Goal: Task Accomplishment & Management: Manage account settings

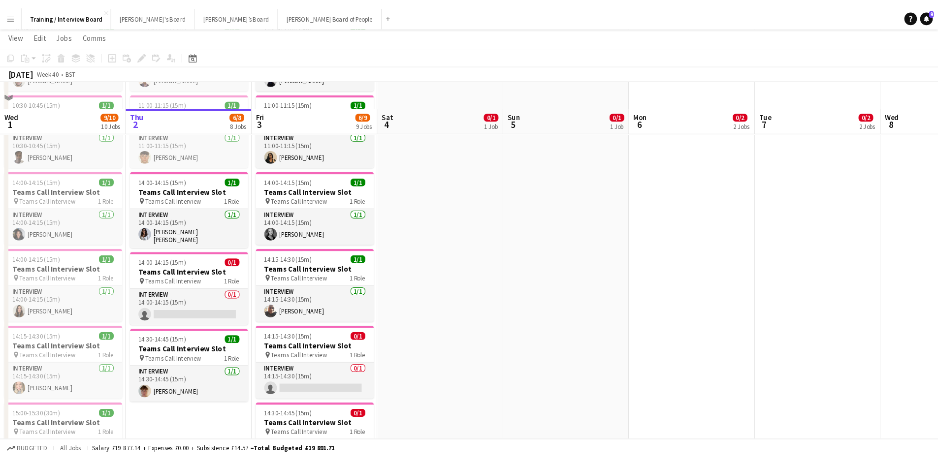
scroll to position [394, 0]
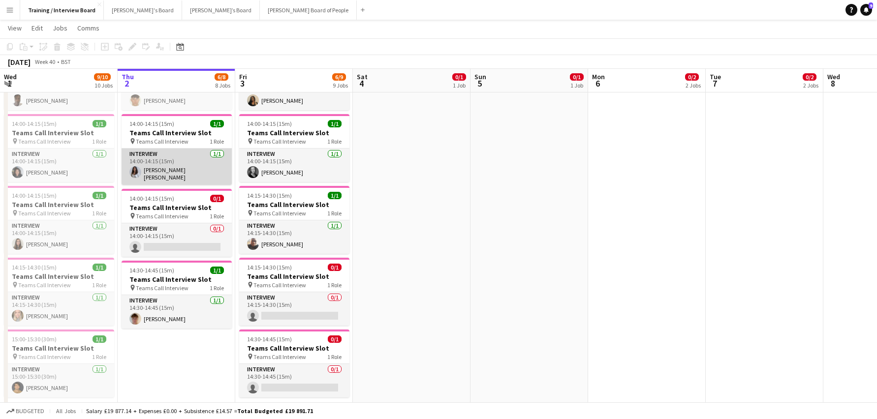
click at [173, 174] on app-card-role "Interview [DATE] 14:00-14:15 (15m) [PERSON_NAME] [PERSON_NAME]" at bounding box center [177, 167] width 110 height 36
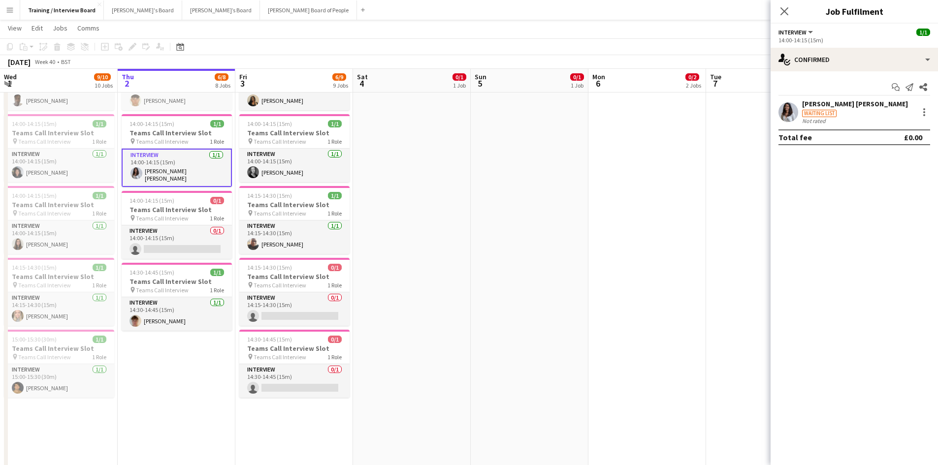
click at [840, 104] on div "[PERSON_NAME] [PERSON_NAME]" at bounding box center [855, 103] width 106 height 9
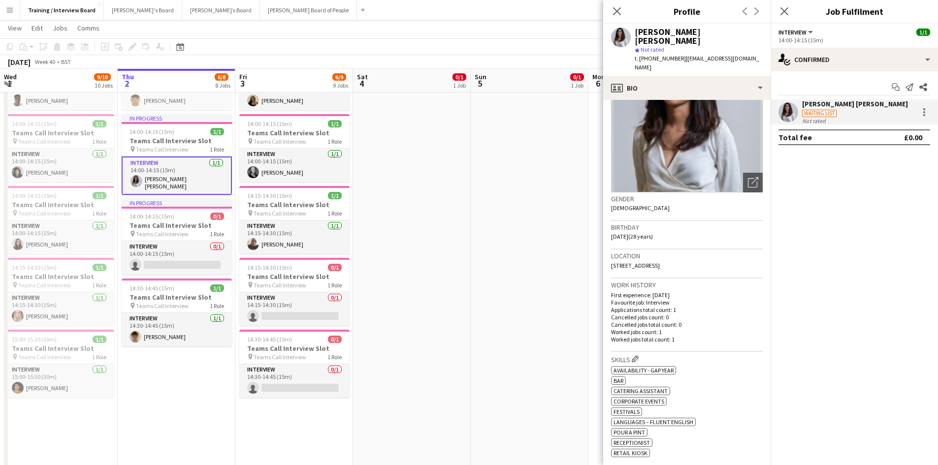
scroll to position [0, 0]
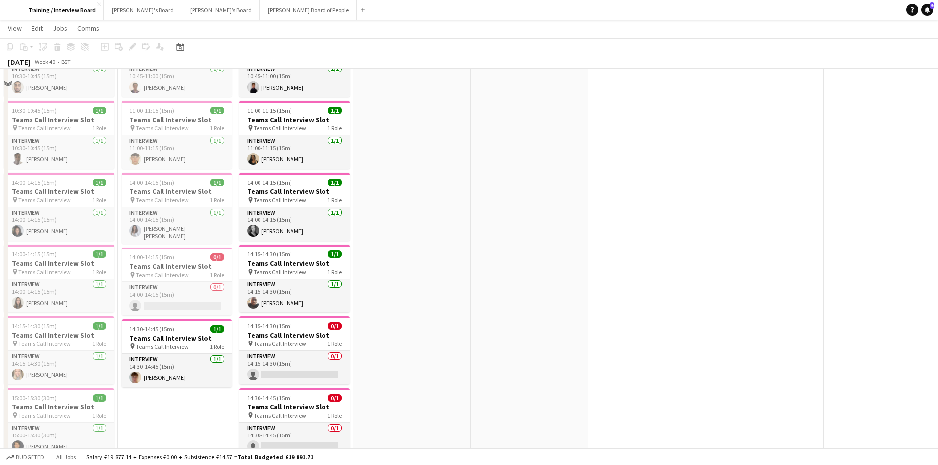
scroll to position [345, 0]
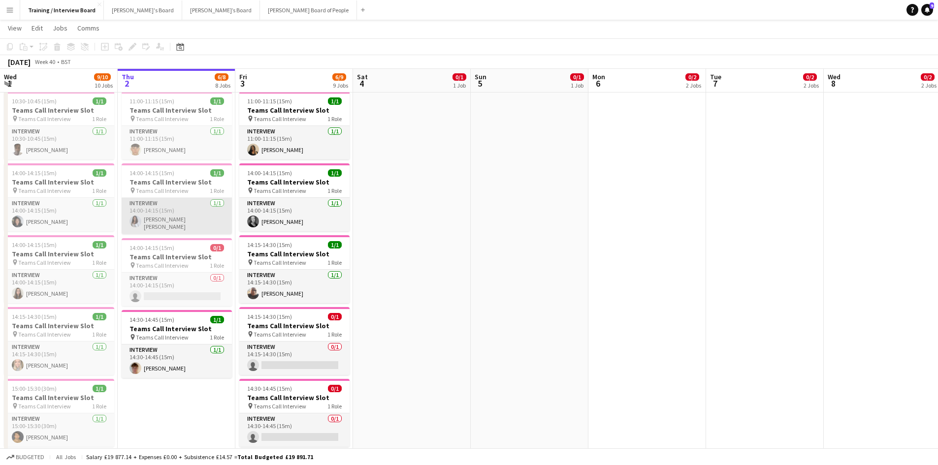
click at [143, 221] on app-card-role "Interview 1/1 14:00-14:15 (15m) Nishika Subhash" at bounding box center [177, 216] width 110 height 36
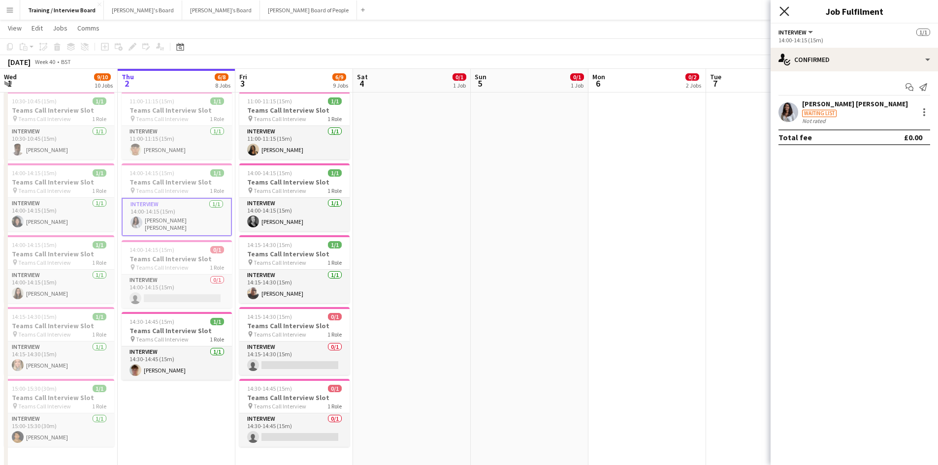
click at [785, 9] on icon "Close pop-in" at bounding box center [783, 10] width 9 height 9
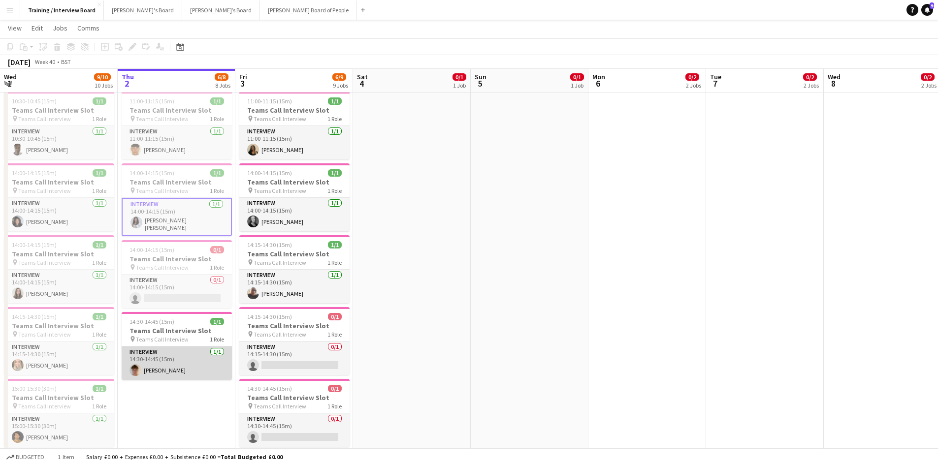
click at [168, 367] on app-card-role "Interview 1/1 14:30-14:45 (15m) Daniel Briody" at bounding box center [177, 363] width 110 height 33
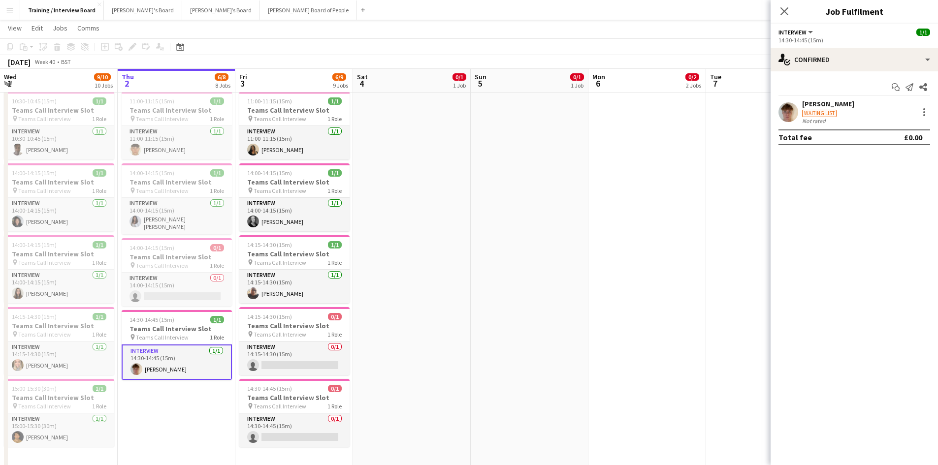
click at [830, 103] on div "[PERSON_NAME]" at bounding box center [828, 103] width 52 height 9
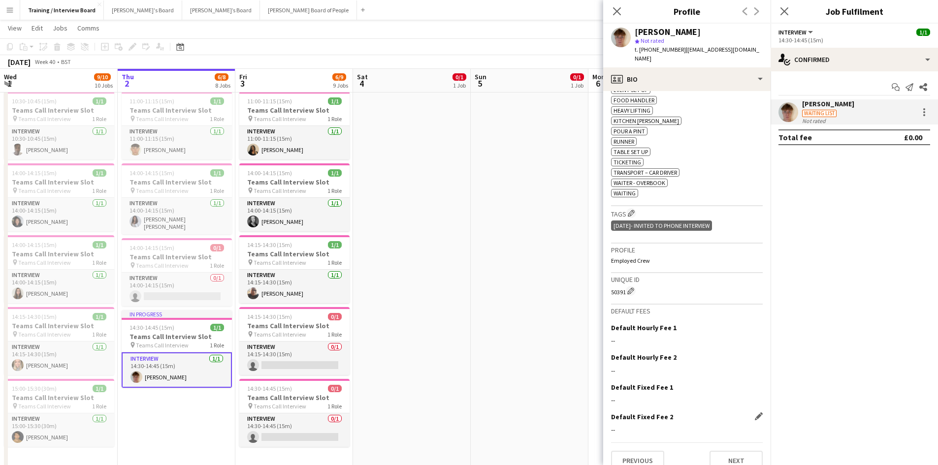
scroll to position [463, 0]
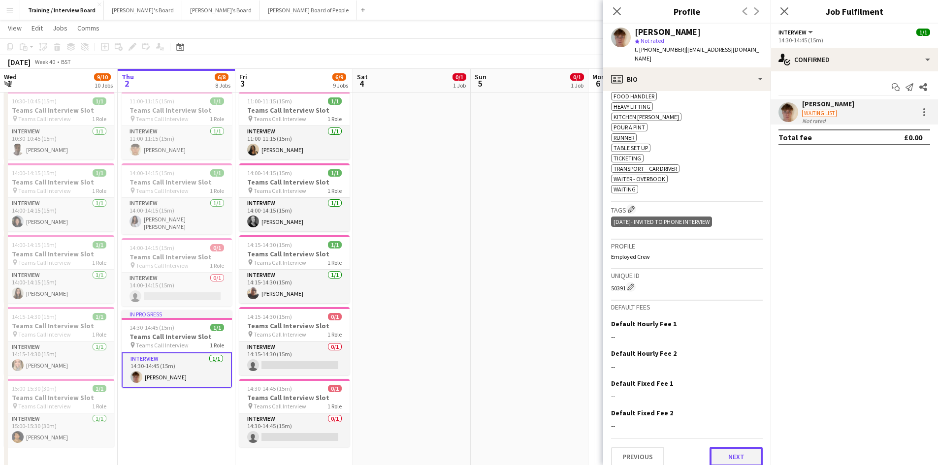
click at [723, 451] on button "Next" at bounding box center [735, 457] width 53 height 20
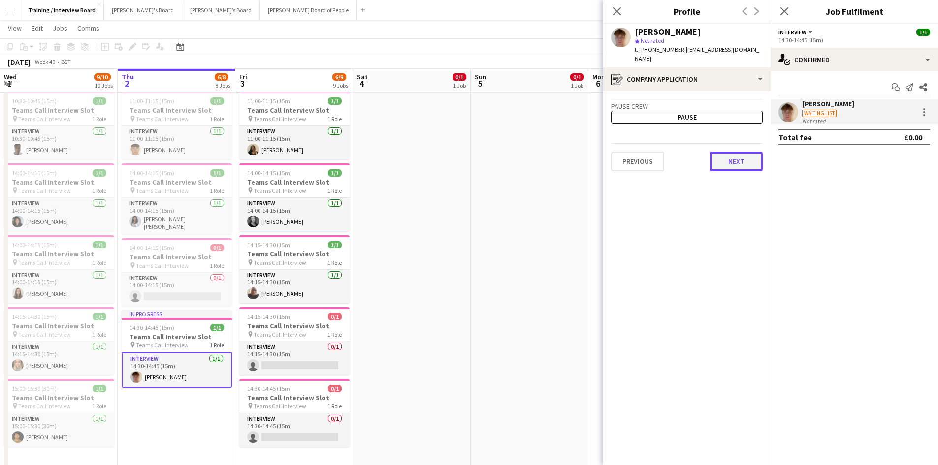
click at [739, 158] on button "Next" at bounding box center [735, 162] width 53 height 20
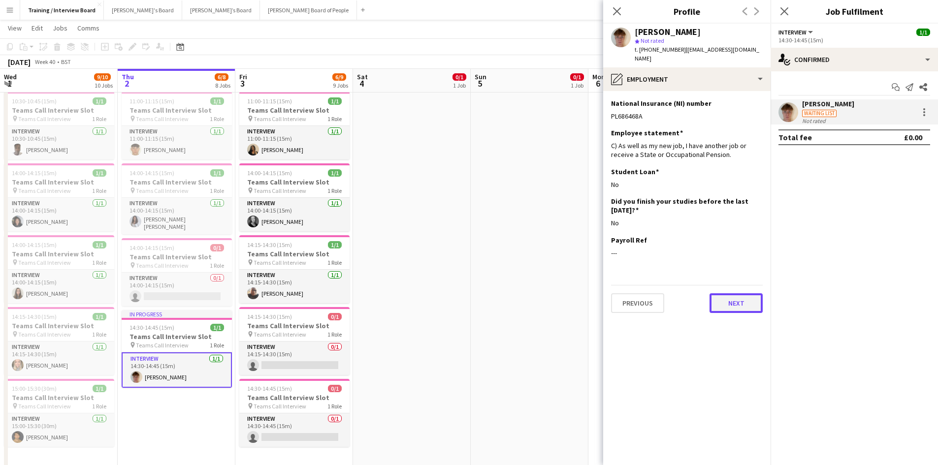
click at [735, 293] on button "Next" at bounding box center [735, 303] width 53 height 20
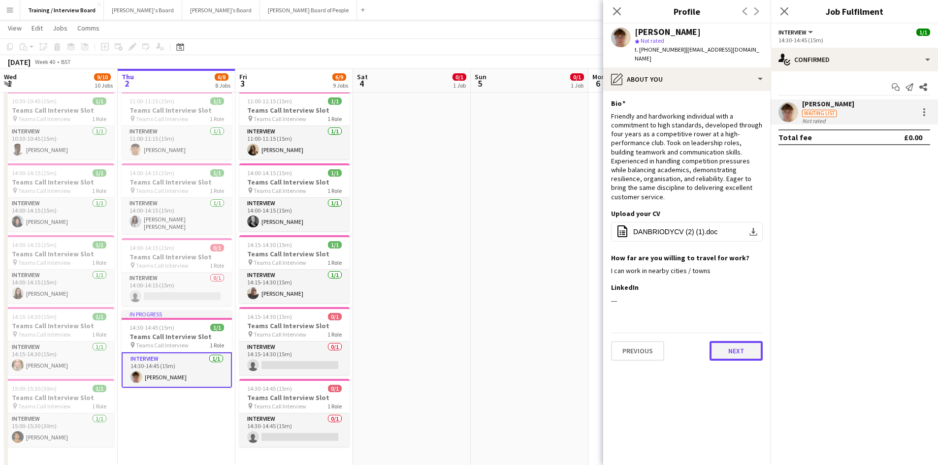
click at [743, 341] on button "Next" at bounding box center [735, 351] width 53 height 20
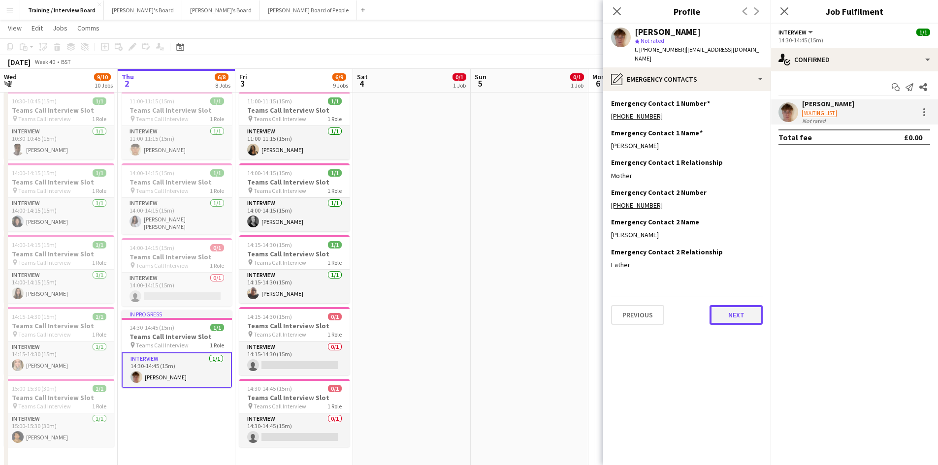
click at [746, 309] on button "Next" at bounding box center [735, 315] width 53 height 20
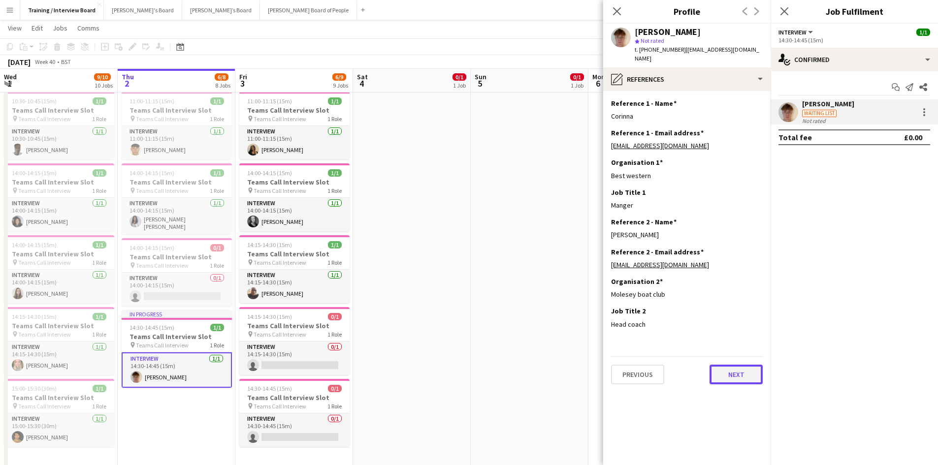
click at [719, 365] on button "Next" at bounding box center [735, 375] width 53 height 20
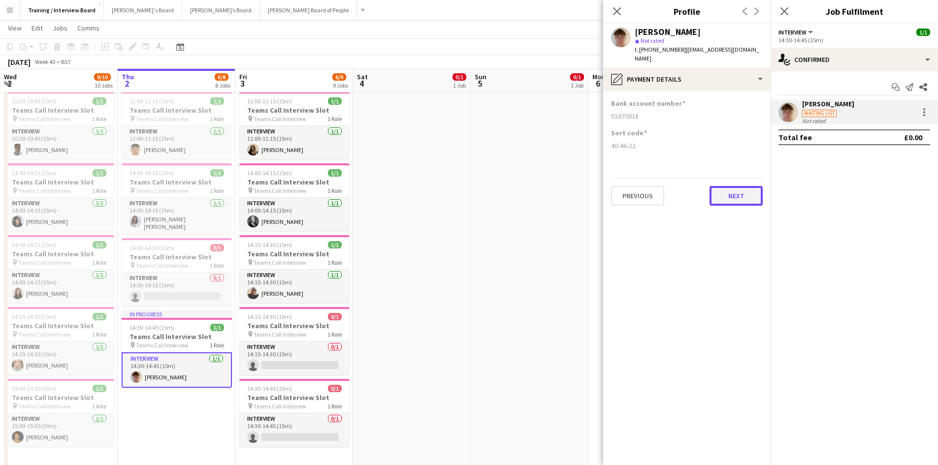
click at [744, 189] on button "Next" at bounding box center [735, 196] width 53 height 20
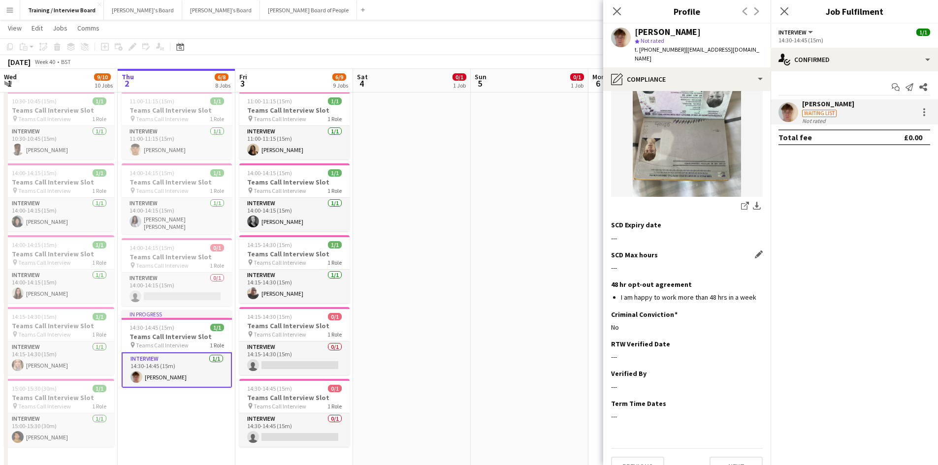
scroll to position [326, 0]
click at [748, 320] on div "Criminal Conviction Edit this field No" at bounding box center [687, 324] width 152 height 30
click at [755, 339] on app-icon "Edit this field" at bounding box center [759, 343] width 8 height 8
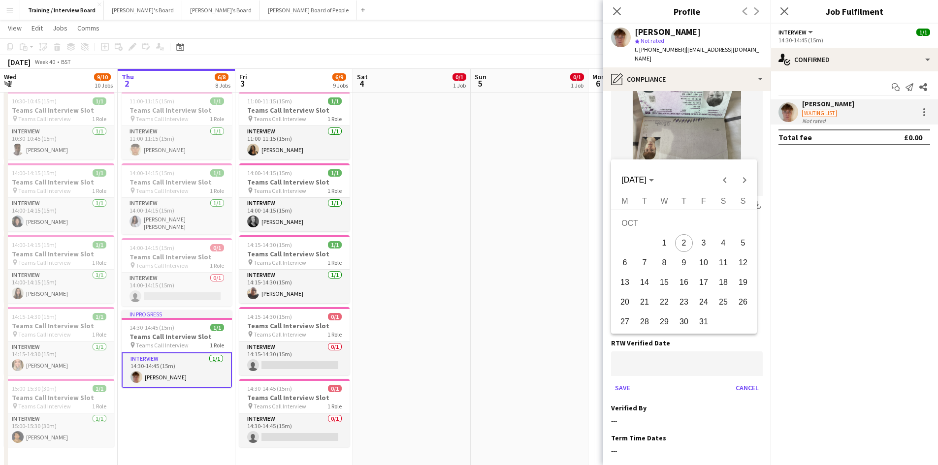
click at [689, 247] on span "2" at bounding box center [684, 243] width 18 height 18
type input "**********"
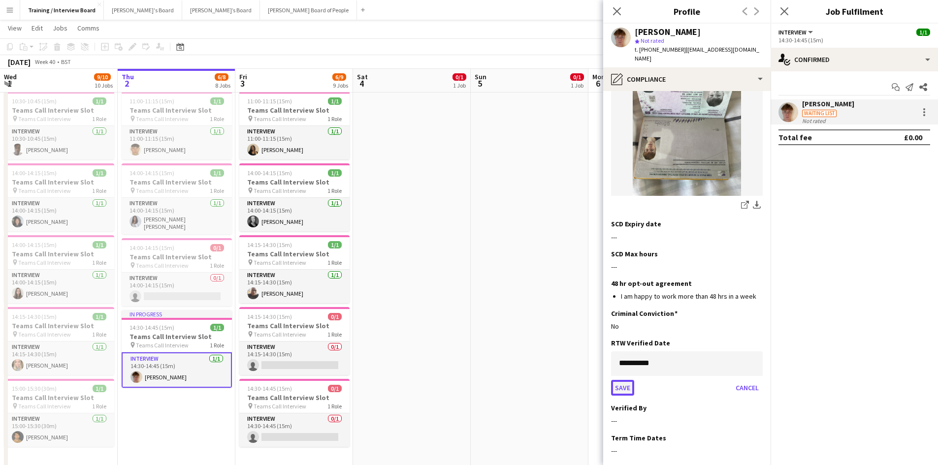
click at [623, 380] on button "Save" at bounding box center [622, 388] width 23 height 16
click at [755, 368] on app-icon "Edit this field" at bounding box center [759, 372] width 8 height 8
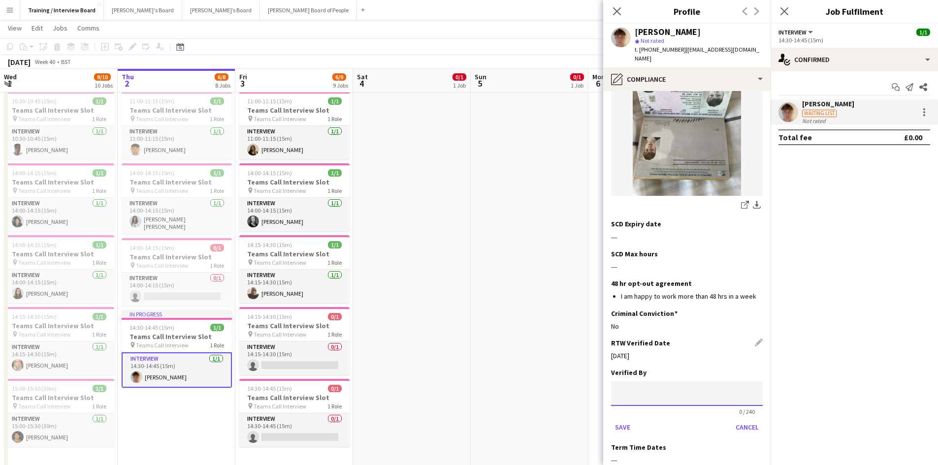
click at [647, 381] on input at bounding box center [687, 393] width 152 height 25
type input "**"
click at [615, 419] on button "Save" at bounding box center [622, 427] width 23 height 16
click at [731, 456] on button "Next" at bounding box center [735, 466] width 53 height 20
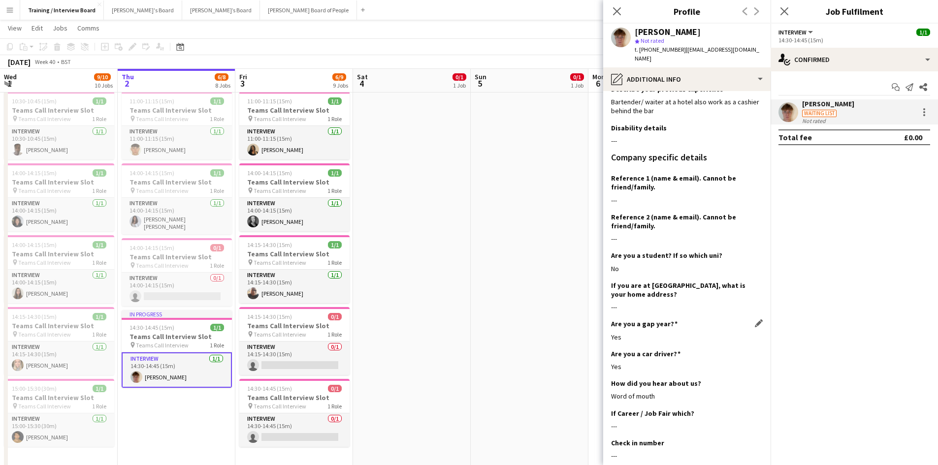
scroll to position [94, 0]
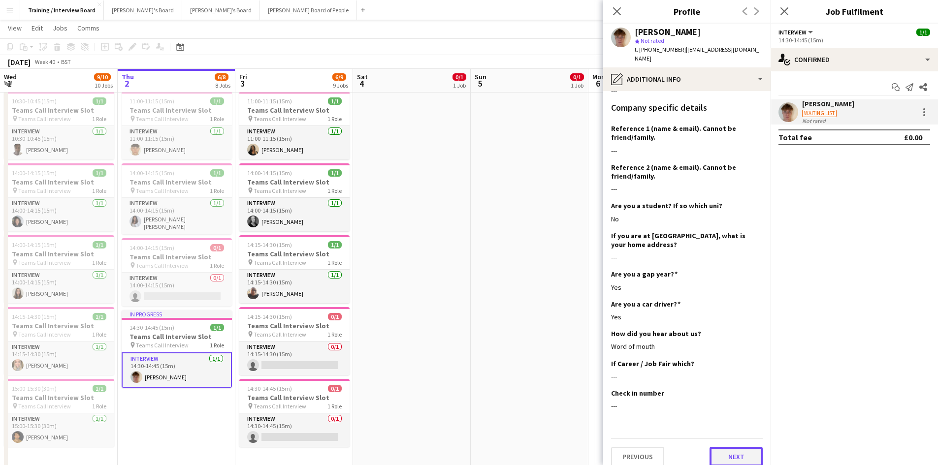
click at [732, 451] on button "Next" at bounding box center [735, 457] width 53 height 20
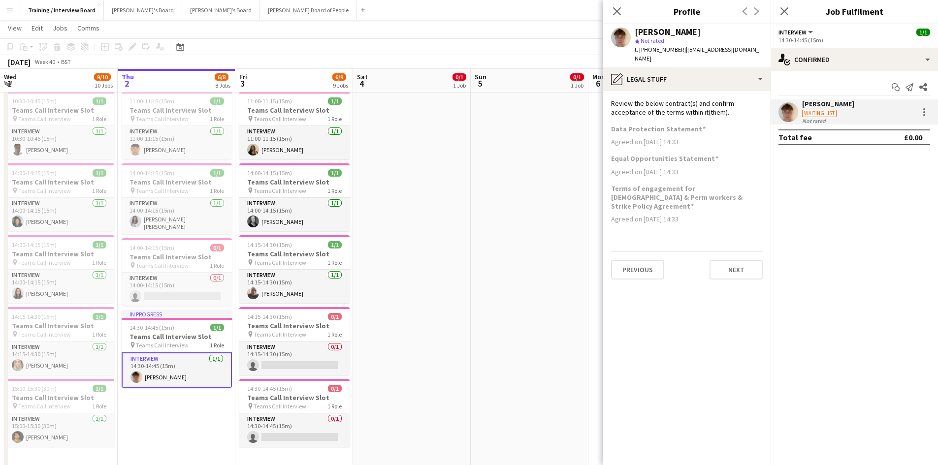
scroll to position [0, 0]
click at [750, 260] on button "Next" at bounding box center [735, 270] width 53 height 20
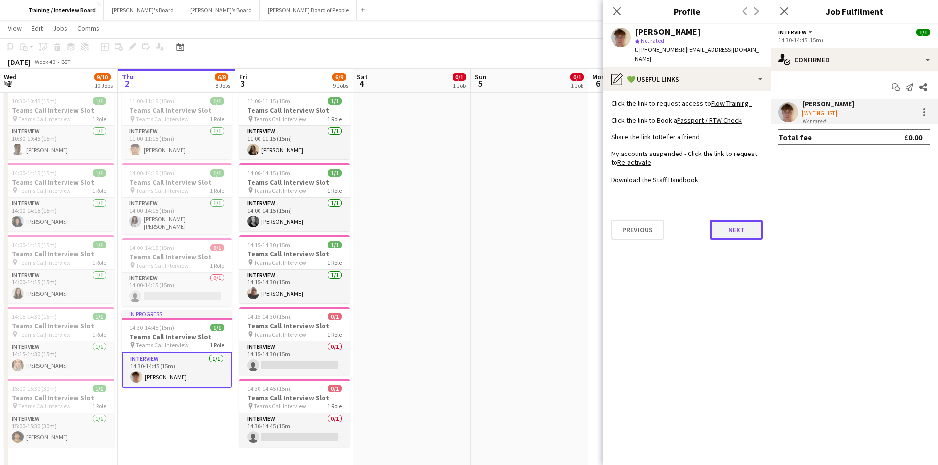
click at [757, 221] on button "Next" at bounding box center [735, 230] width 53 height 20
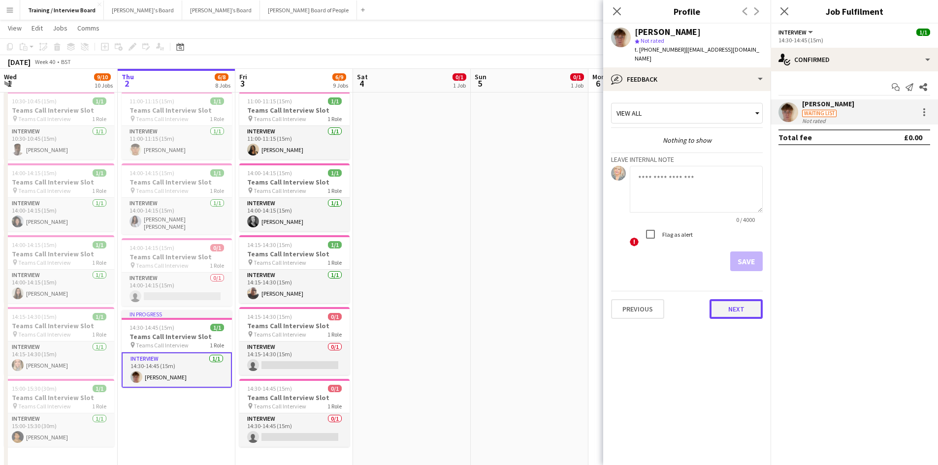
click at [731, 299] on button "Next" at bounding box center [735, 309] width 53 height 20
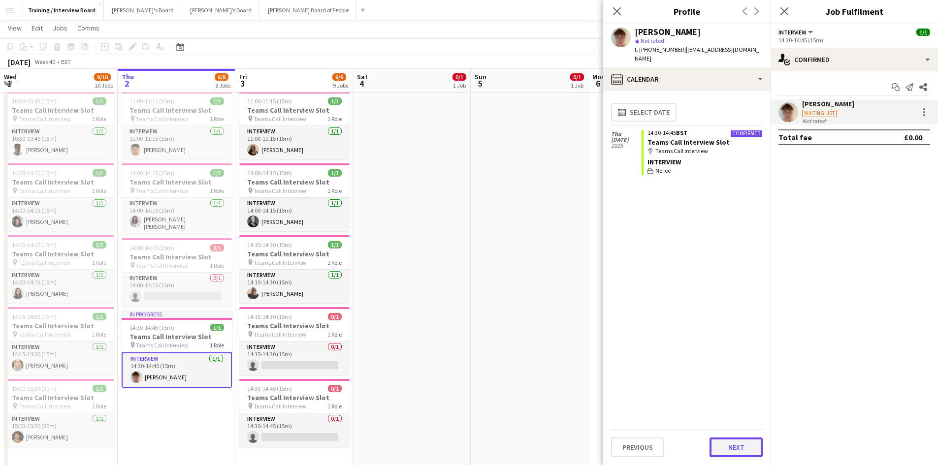
click at [751, 445] on button "Next" at bounding box center [735, 448] width 53 height 20
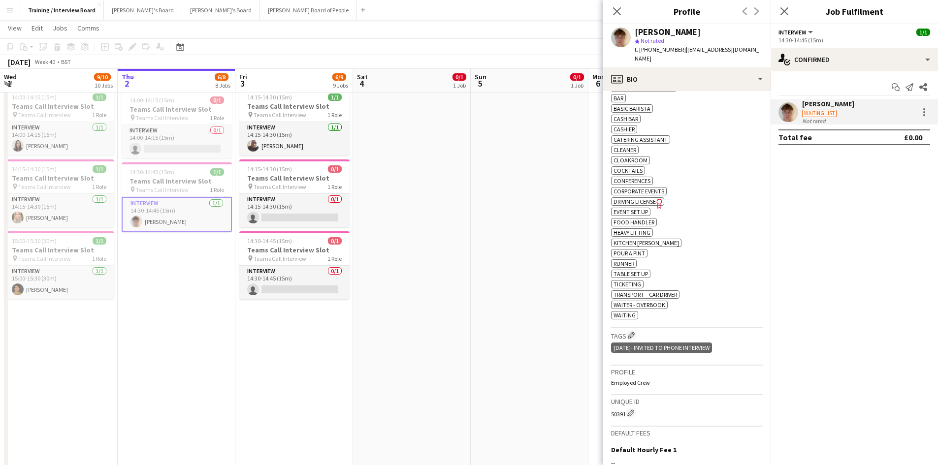
scroll to position [394, 0]
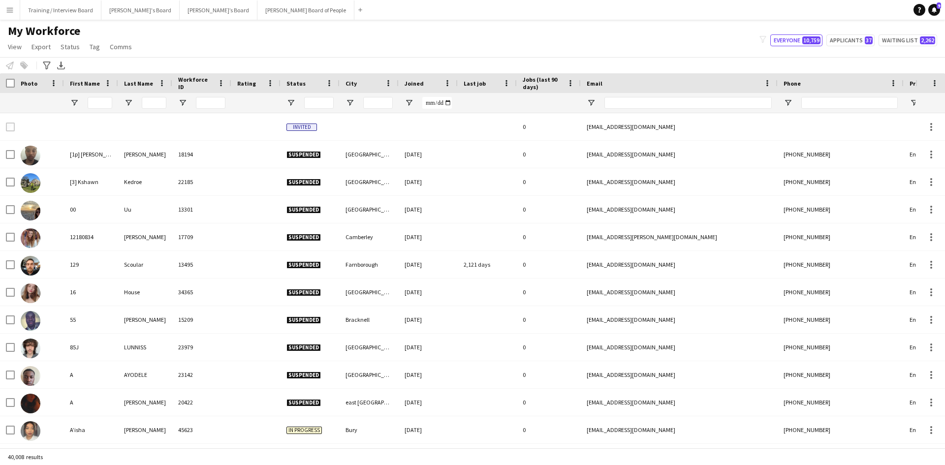
type input "**********"
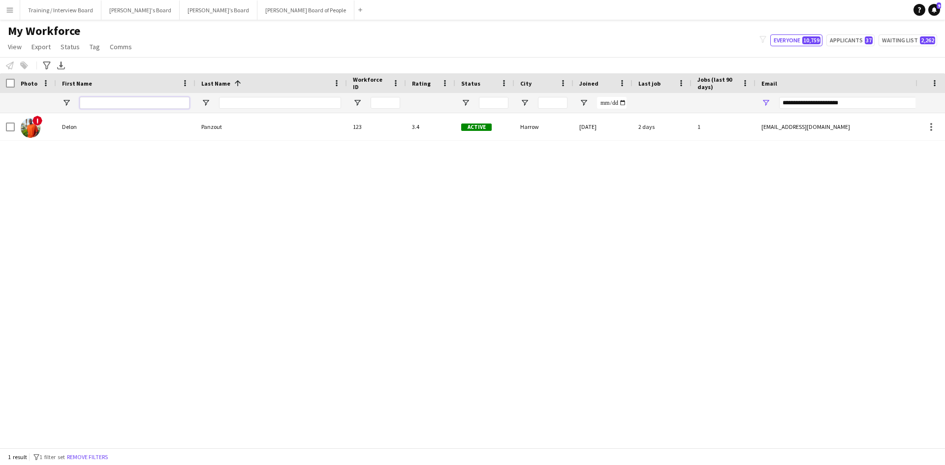
click at [118, 107] on input "First Name Filter Input" at bounding box center [135, 103] width 110 height 12
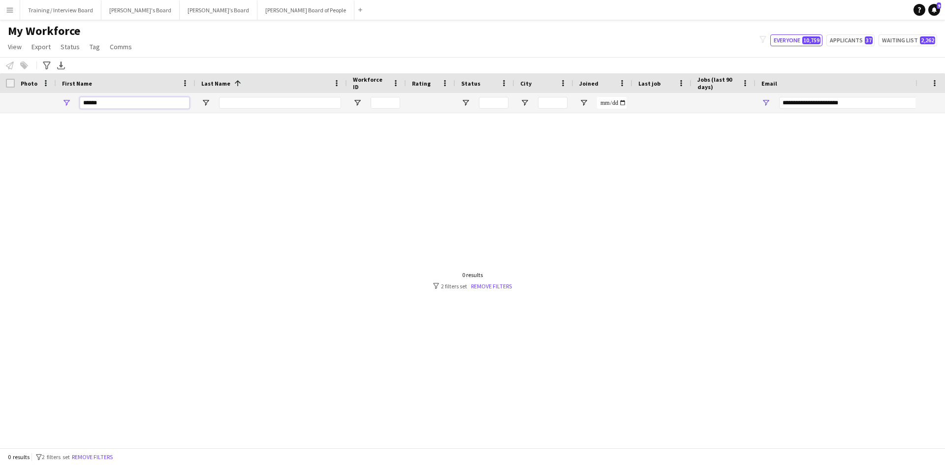
type input "******"
click at [246, 105] on input "Last Name Filter Input" at bounding box center [280, 103] width 122 height 12
type input "****"
click at [490, 285] on link "Remove filters" at bounding box center [491, 286] width 41 height 7
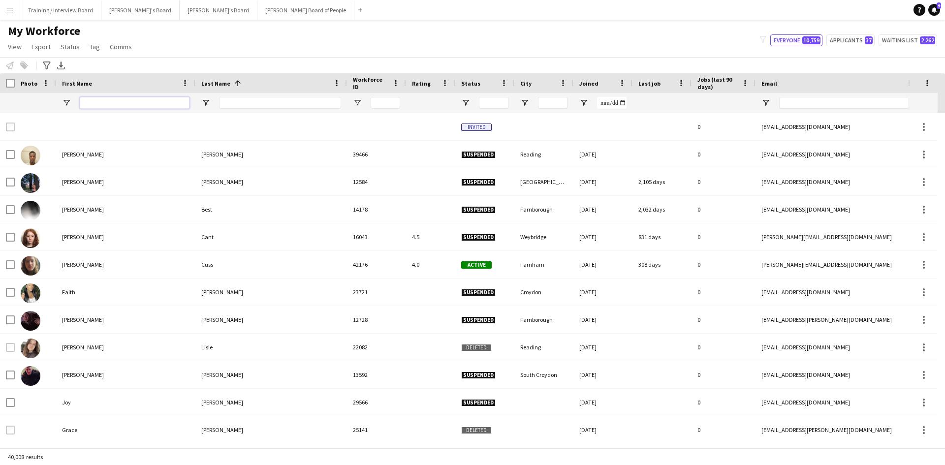
click at [112, 98] on input "First Name Filter Input" at bounding box center [135, 103] width 110 height 12
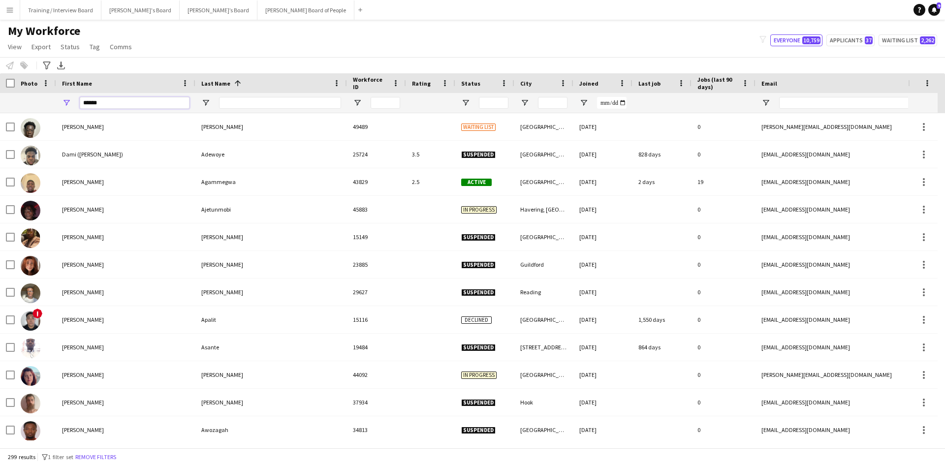
type input "******"
click at [243, 108] on input "Last Name Filter Input" at bounding box center [280, 103] width 122 height 12
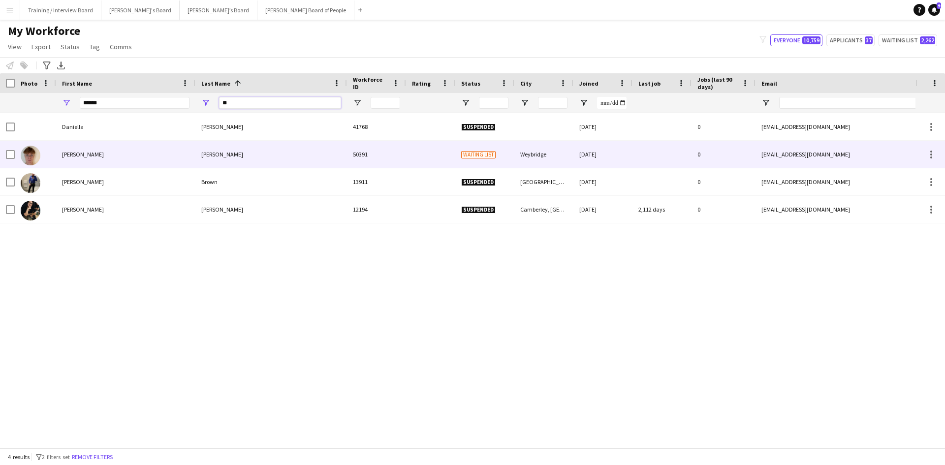
type input "**"
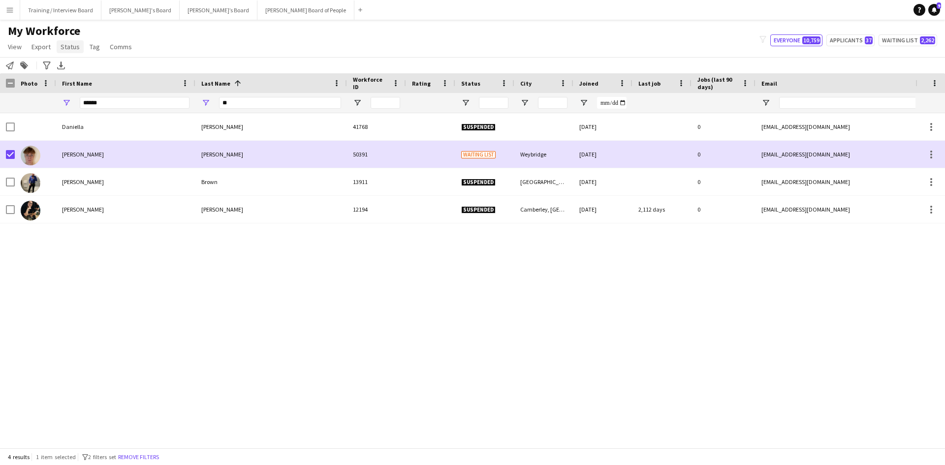
click at [71, 44] on span "Status" at bounding box center [70, 46] width 19 height 9
click at [82, 66] on link "Edit" at bounding box center [91, 68] width 69 height 21
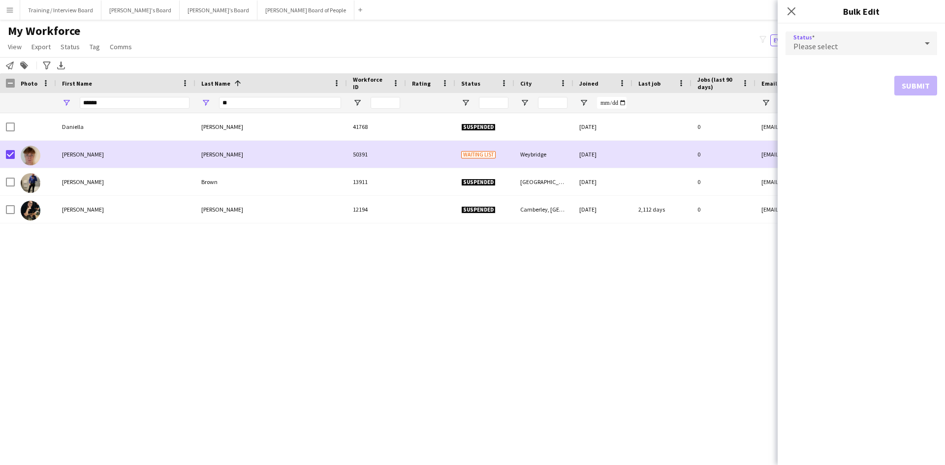
click at [926, 43] on icon at bounding box center [927, 43] width 5 height 2
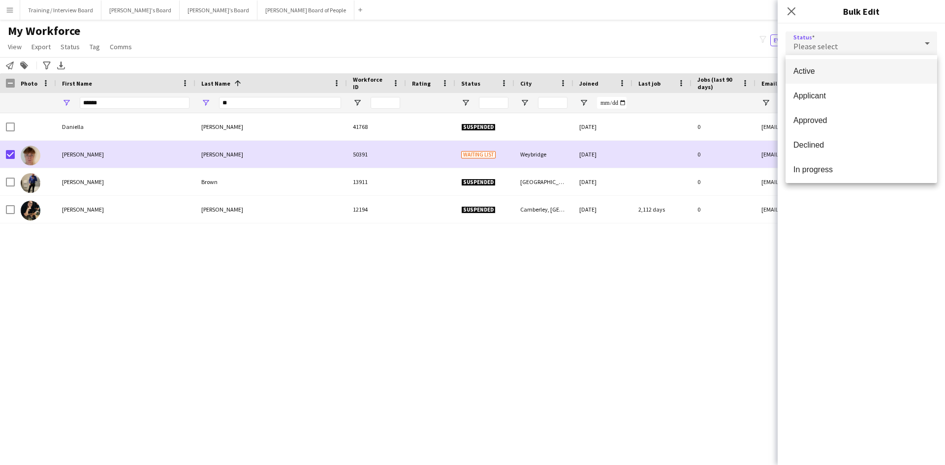
click at [870, 76] on span "Active" at bounding box center [861, 70] width 136 height 9
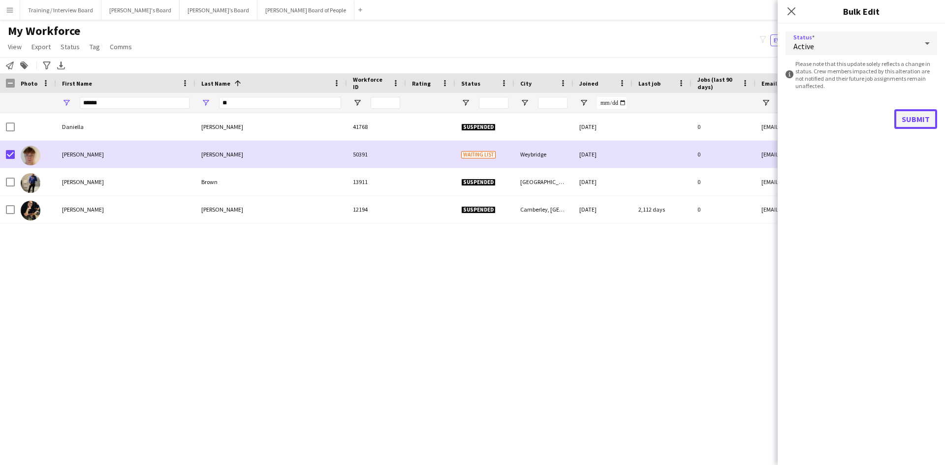
click at [917, 122] on button "Submit" at bounding box center [915, 119] width 43 height 20
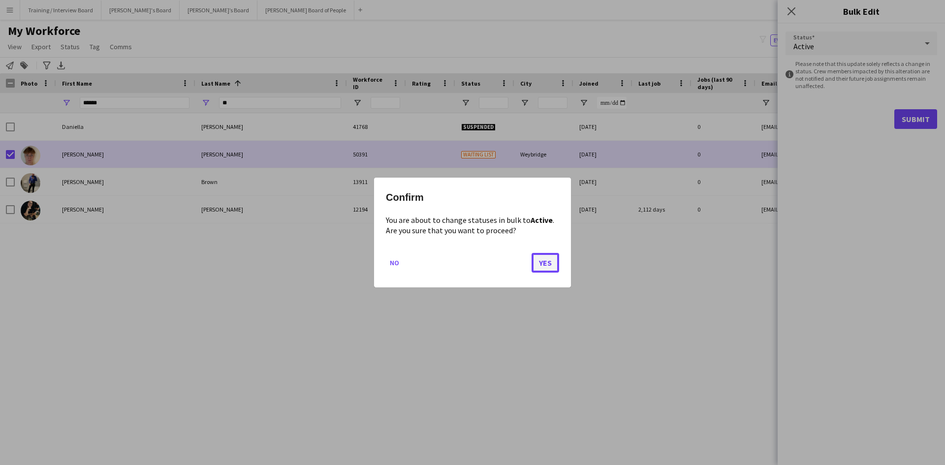
click at [553, 261] on button "Yes" at bounding box center [546, 263] width 28 height 20
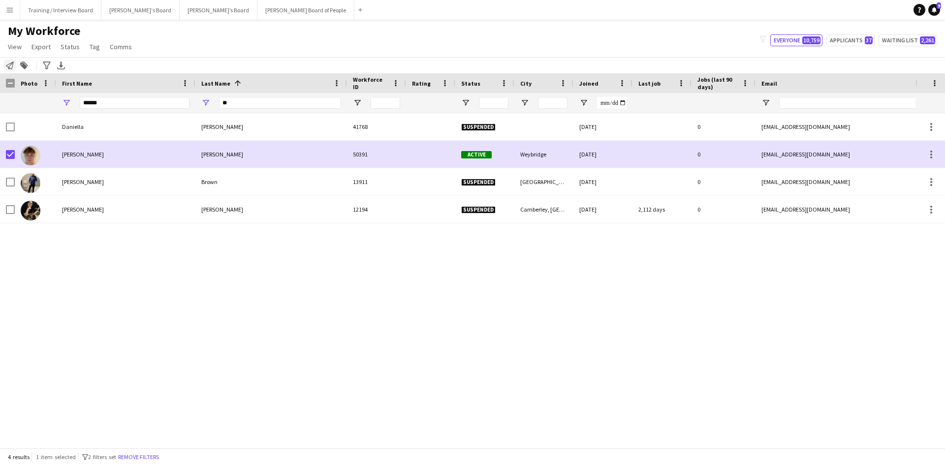
click at [8, 62] on icon "Notify workforce" at bounding box center [10, 66] width 8 height 8
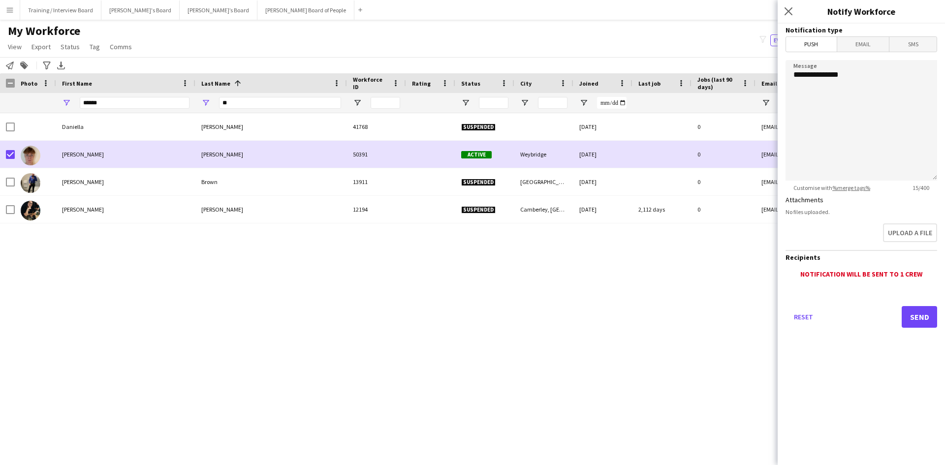
click at [856, 39] on span "Email" at bounding box center [863, 44] width 52 height 15
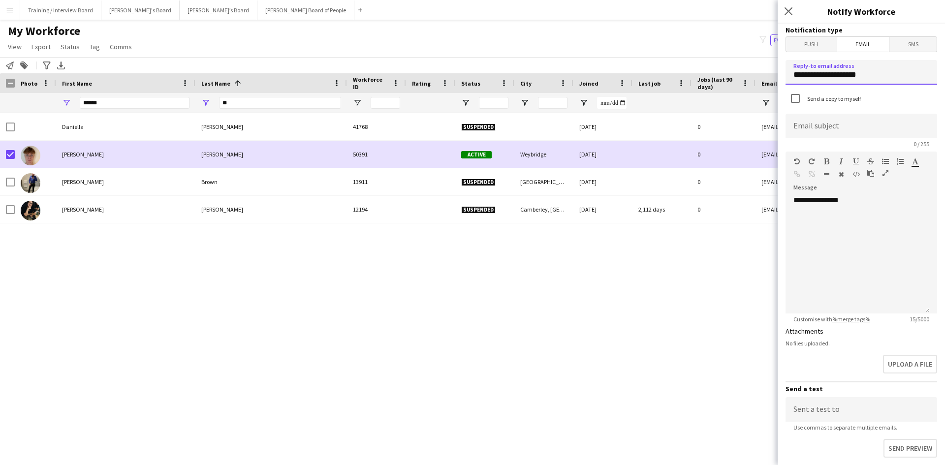
click at [885, 76] on input "**********" at bounding box center [862, 72] width 152 height 25
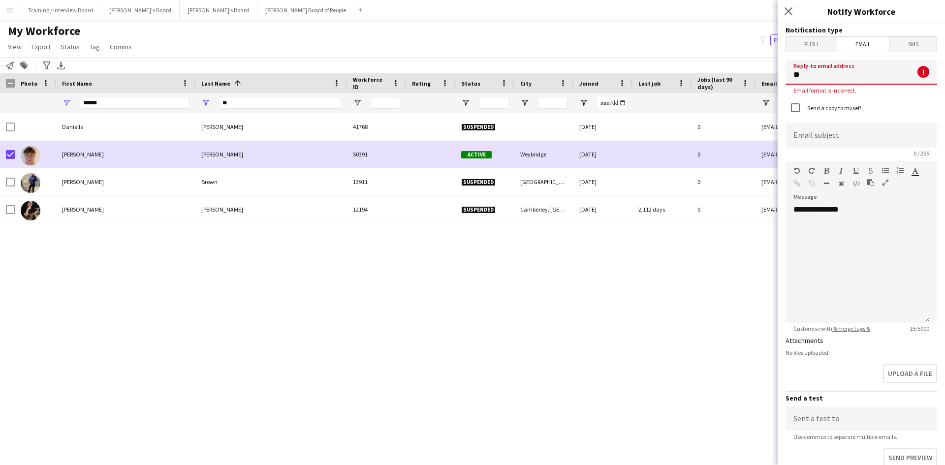
type input "*"
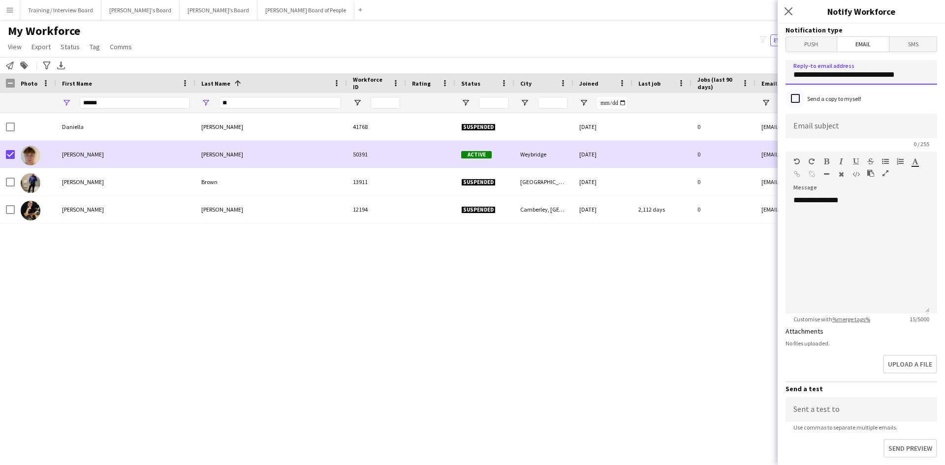
type input "**********"
click at [796, 126] on input at bounding box center [862, 126] width 152 height 25
type input "**********"
click at [899, 200] on div "**********" at bounding box center [858, 254] width 144 height 118
click at [815, 235] on div "**********" at bounding box center [858, 254] width 144 height 118
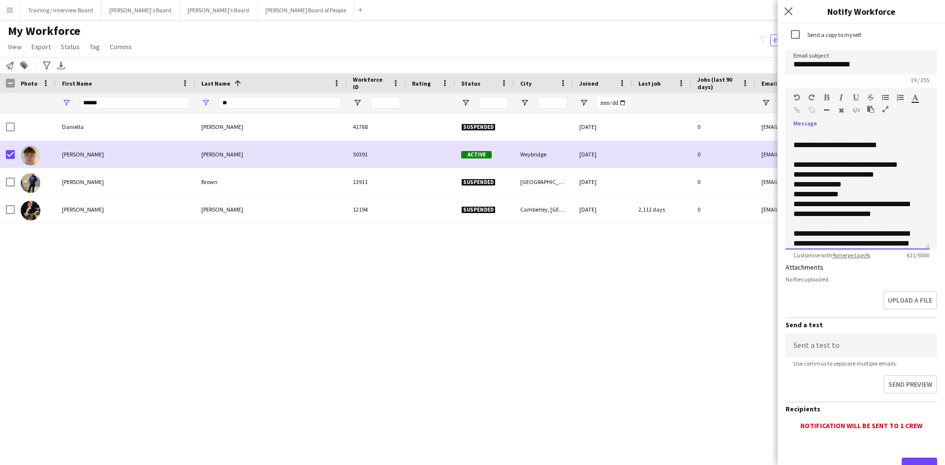
scroll to position [98, 0]
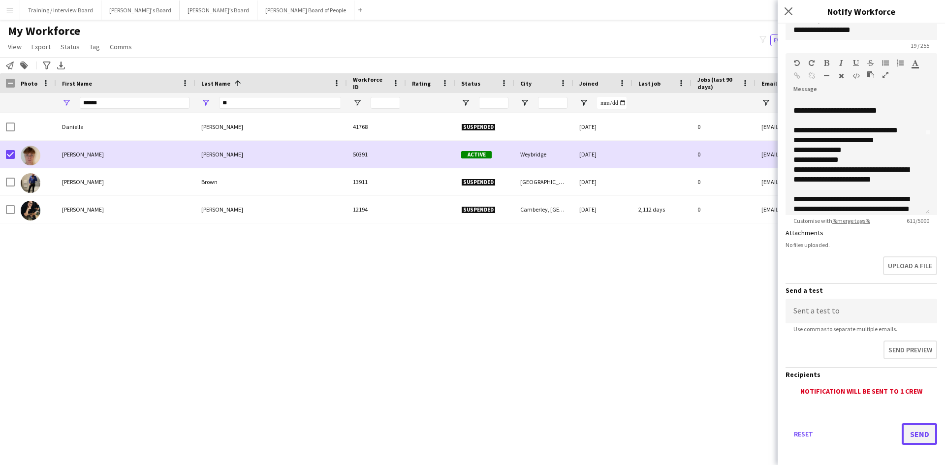
click at [903, 433] on button "Send" at bounding box center [919, 434] width 35 height 22
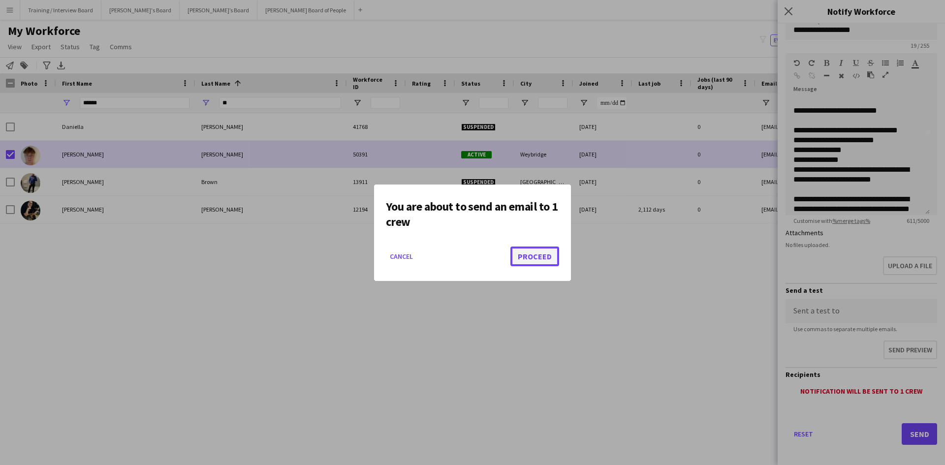
click at [544, 256] on button "Proceed" at bounding box center [534, 257] width 49 height 20
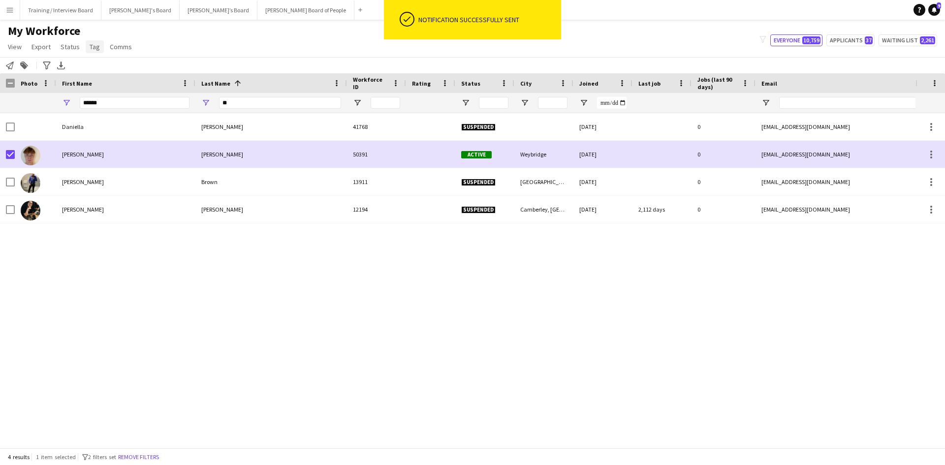
click at [86, 47] on link "Tag" at bounding box center [95, 46] width 18 height 13
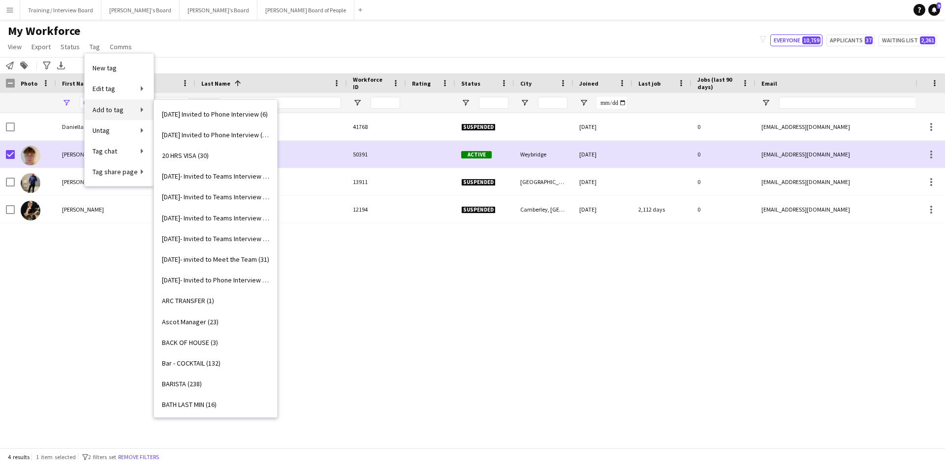
click at [114, 111] on span "Add to tag" at bounding box center [108, 109] width 31 height 9
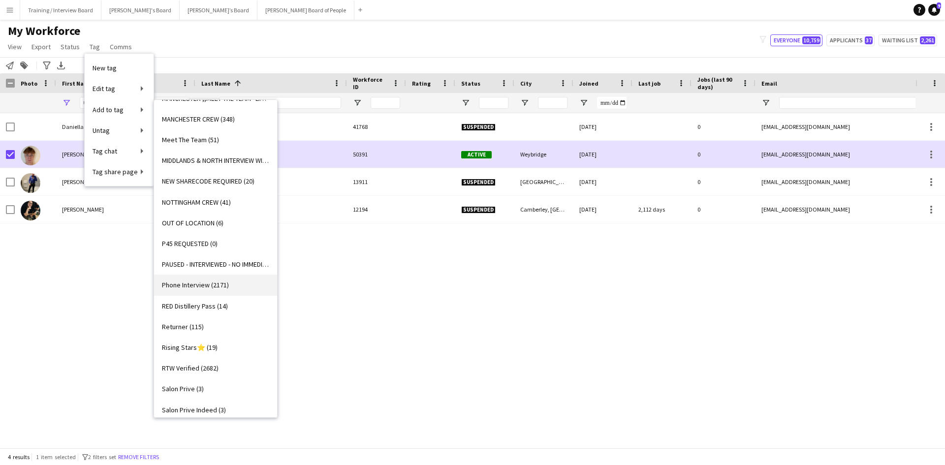
scroll to position [1083, 0]
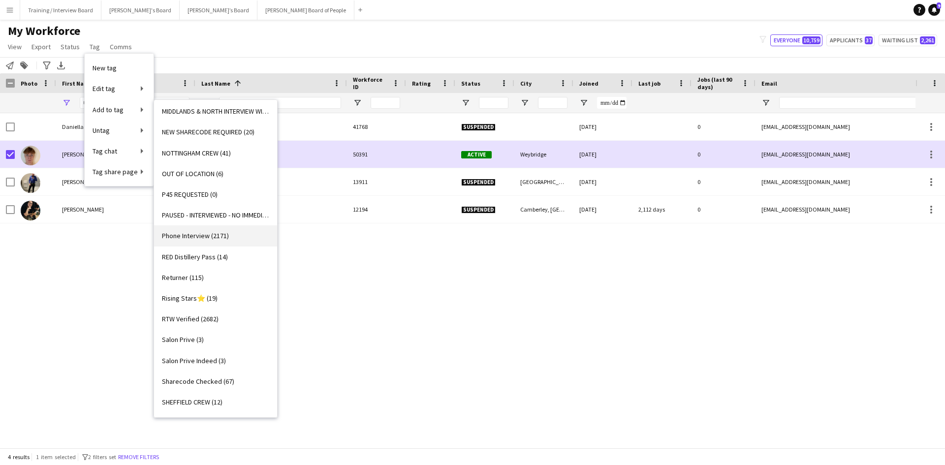
click at [191, 235] on span "Phone Interview (2171)" at bounding box center [195, 235] width 67 height 9
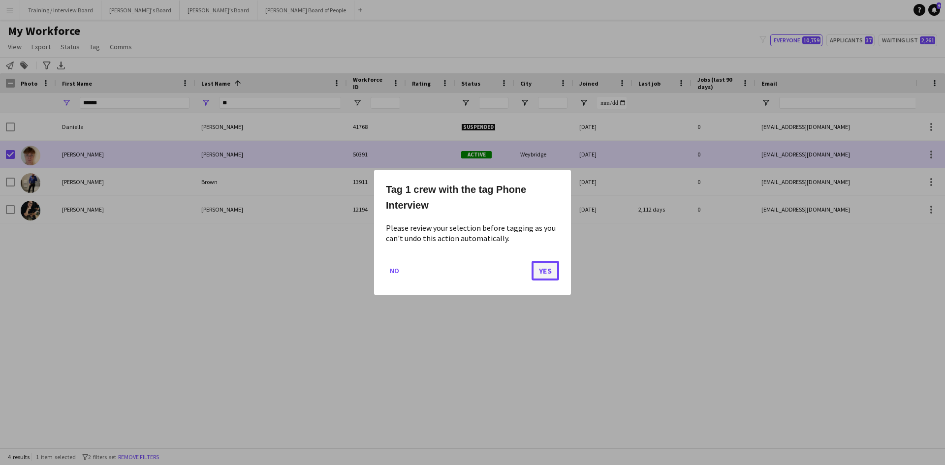
click at [538, 270] on button "Yes" at bounding box center [546, 271] width 28 height 20
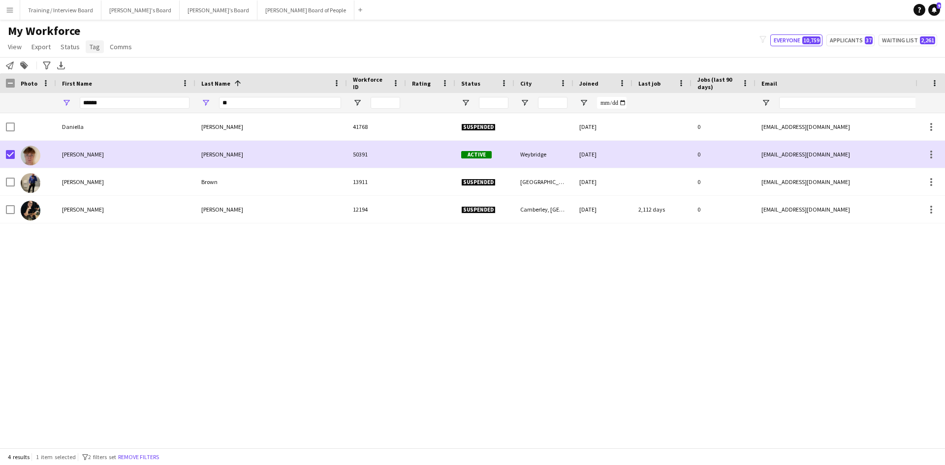
click at [95, 44] on span "Tag" at bounding box center [95, 46] width 10 height 9
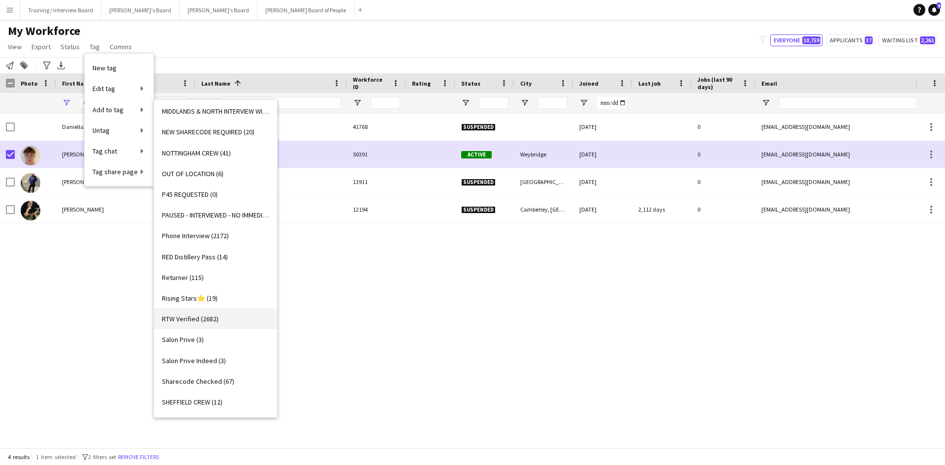
click at [187, 316] on span "RTW Verified (2682)" at bounding box center [190, 319] width 57 height 9
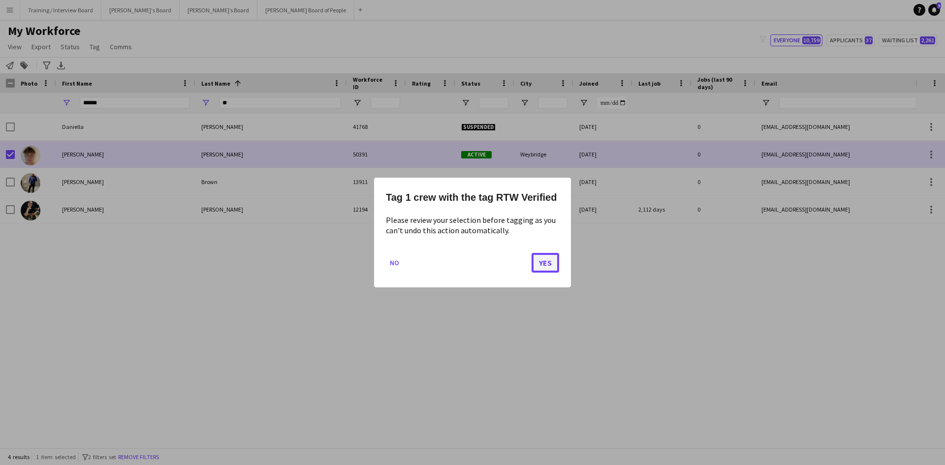
click at [542, 263] on button "Yes" at bounding box center [546, 263] width 28 height 20
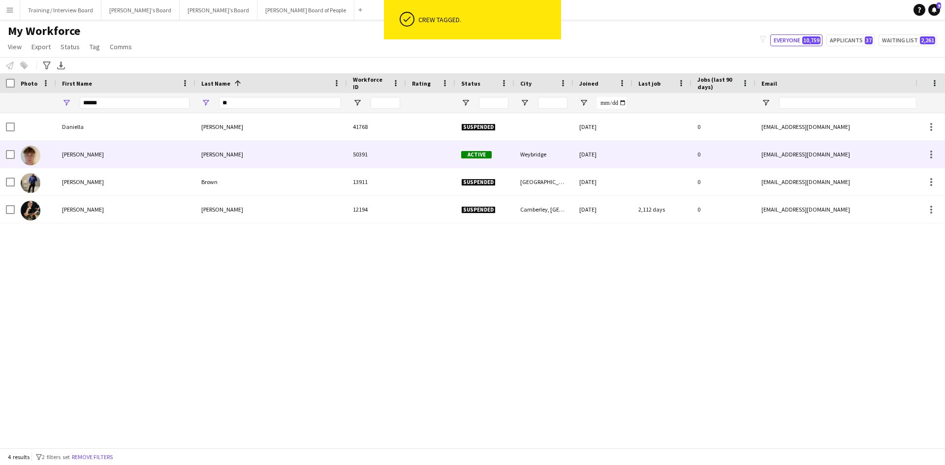
click at [113, 154] on div "Daniel" at bounding box center [125, 154] width 139 height 27
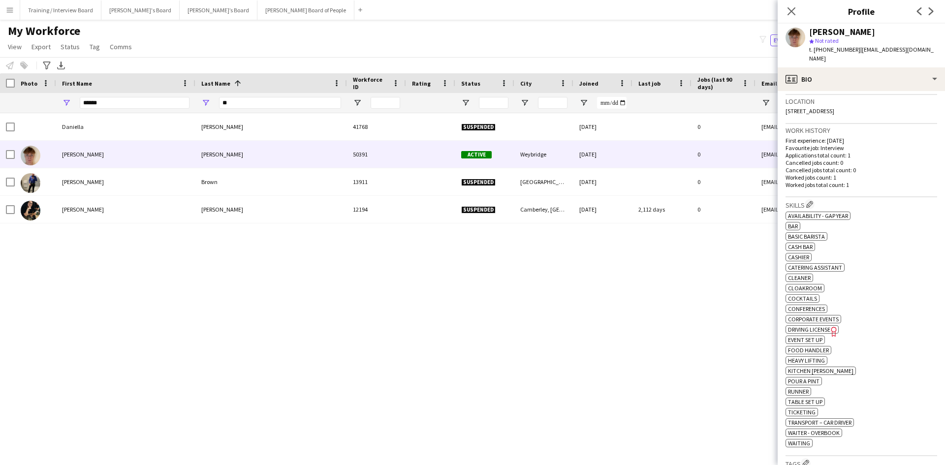
scroll to position [295, 0]
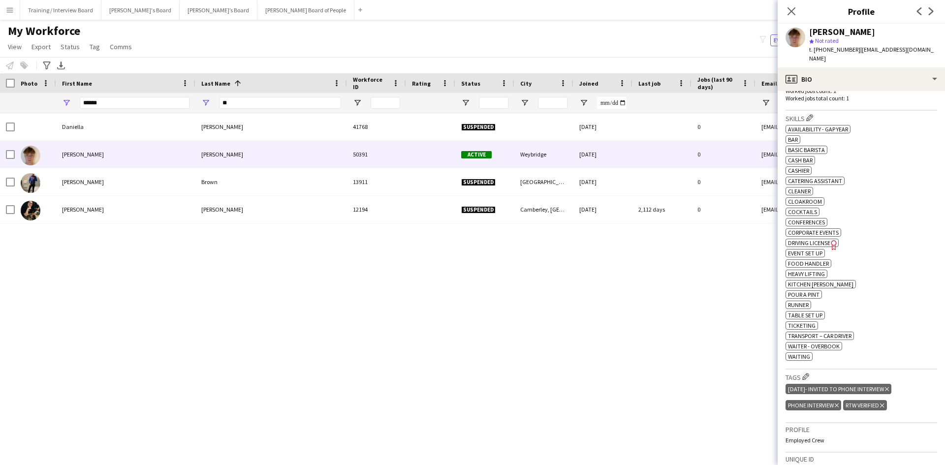
click at [889, 386] on icon "Delete tag" at bounding box center [887, 389] width 4 height 6
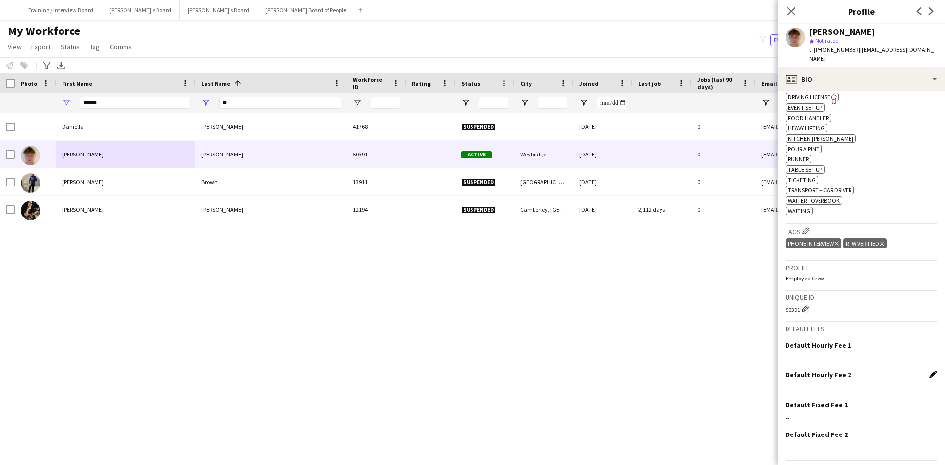
scroll to position [463, 0]
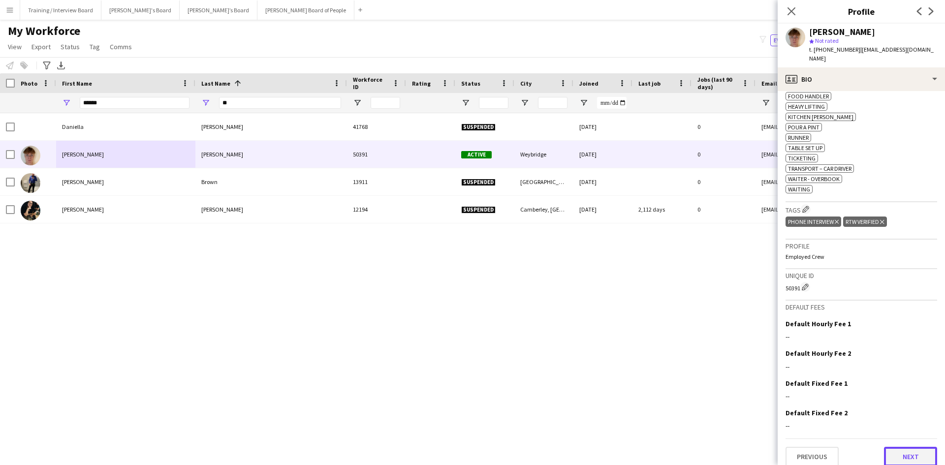
click at [907, 447] on button "Next" at bounding box center [910, 457] width 53 height 20
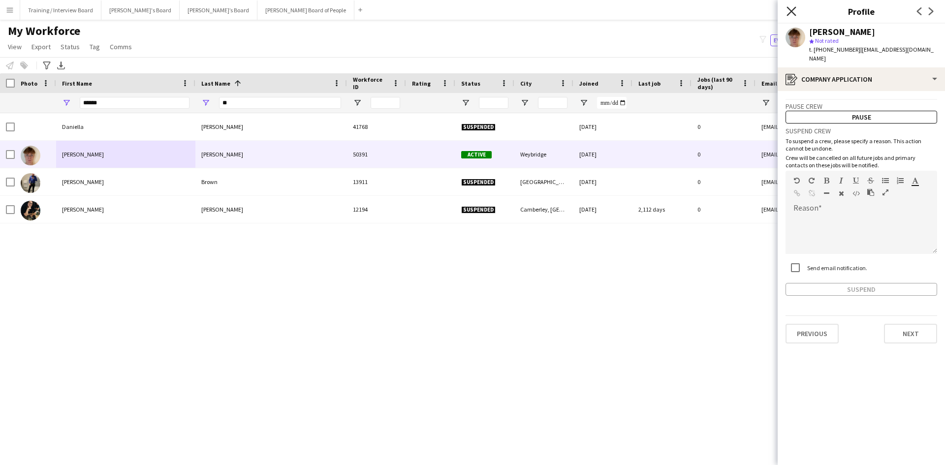
click at [793, 10] on icon "Close pop-in" at bounding box center [791, 10] width 9 height 9
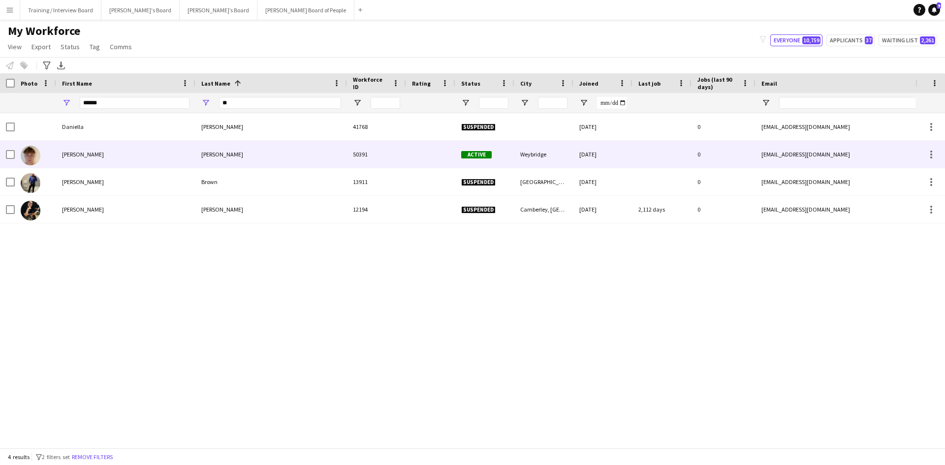
click at [124, 161] on div "Daniel" at bounding box center [125, 154] width 139 height 27
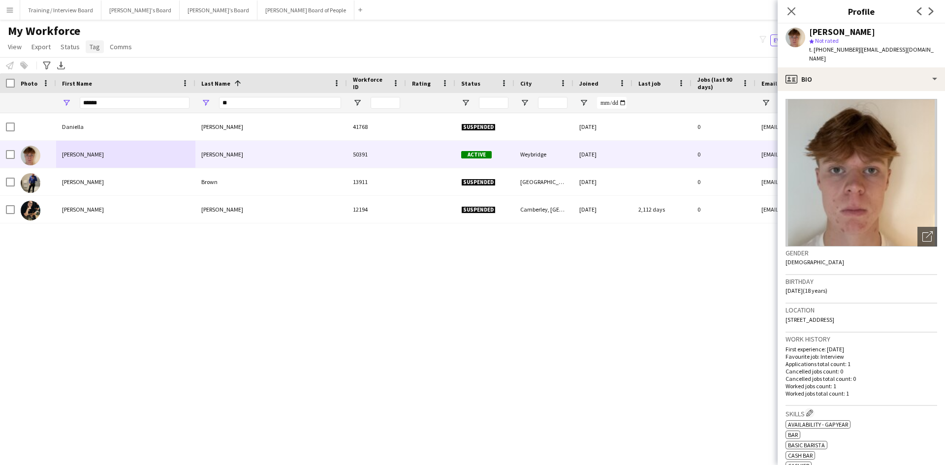
click at [91, 45] on span "Tag" at bounding box center [95, 46] width 10 height 9
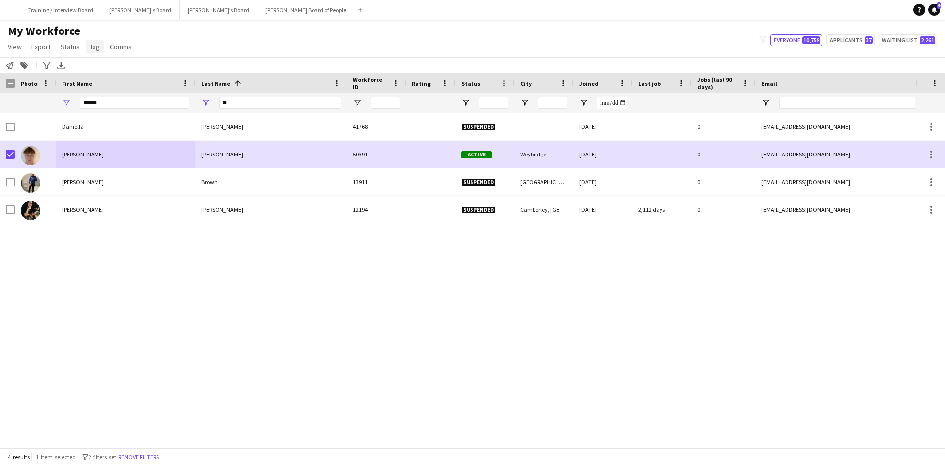
click at [95, 41] on link "Tag" at bounding box center [95, 46] width 18 height 13
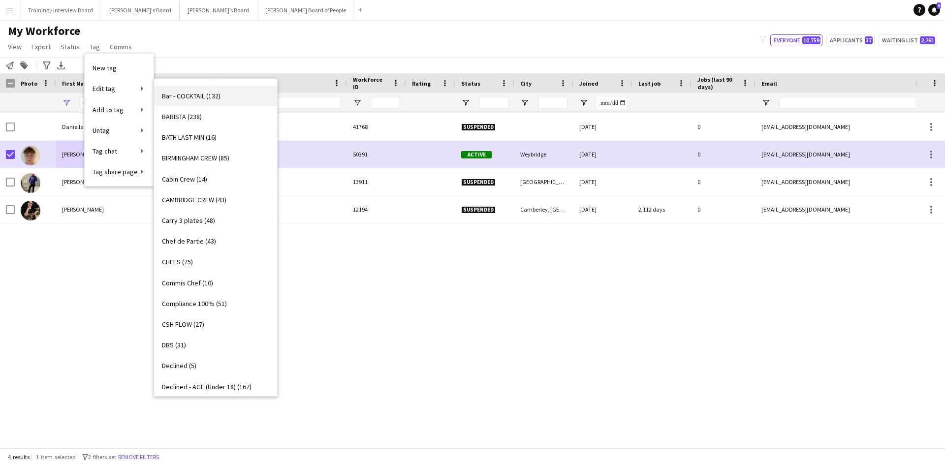
scroll to position [246, 0]
click at [198, 96] on span "Bar - COCKTAIL (132)" at bounding box center [191, 96] width 59 height 9
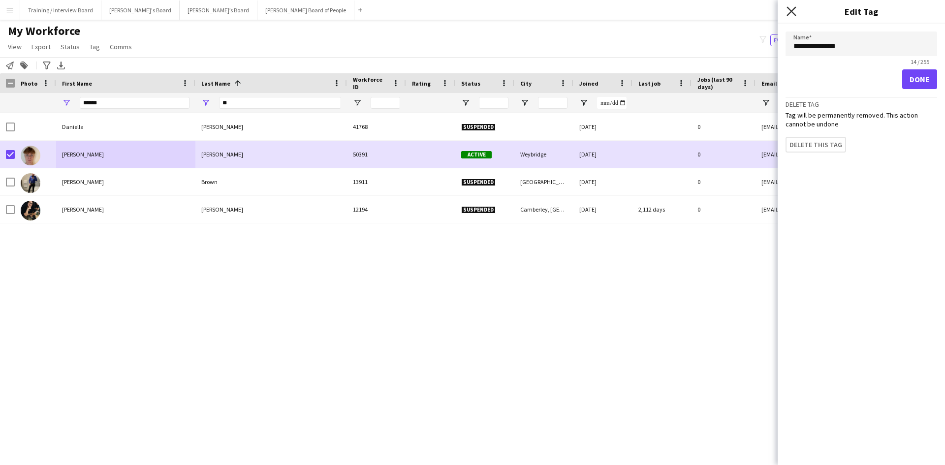
click at [788, 10] on icon "Close pop-in" at bounding box center [791, 10] width 9 height 9
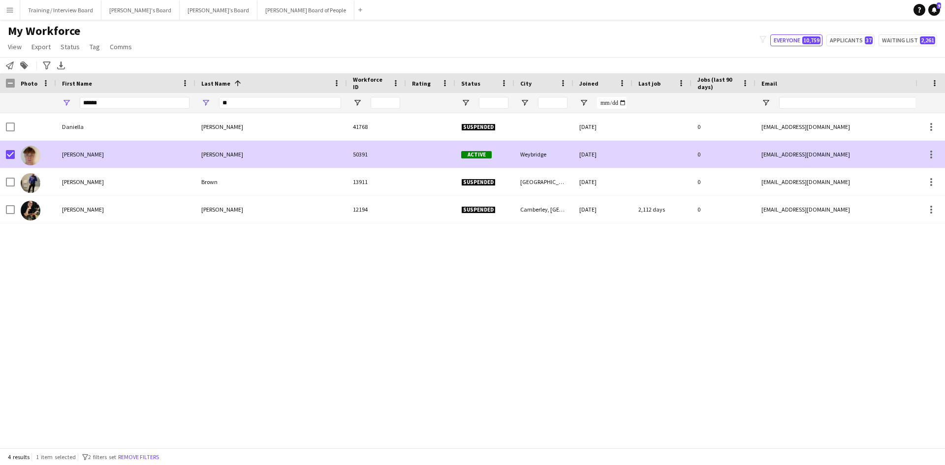
click at [133, 163] on div "Daniel" at bounding box center [125, 154] width 139 height 27
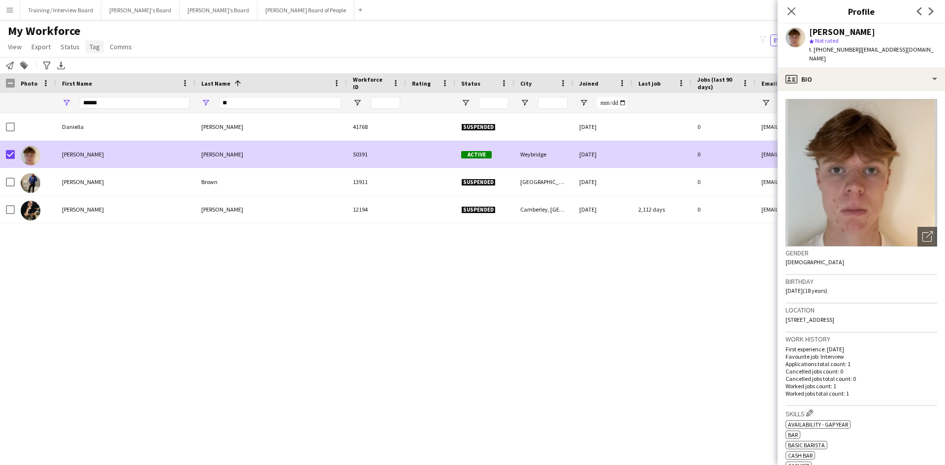
click at [90, 49] on span "Tag" at bounding box center [95, 46] width 10 height 9
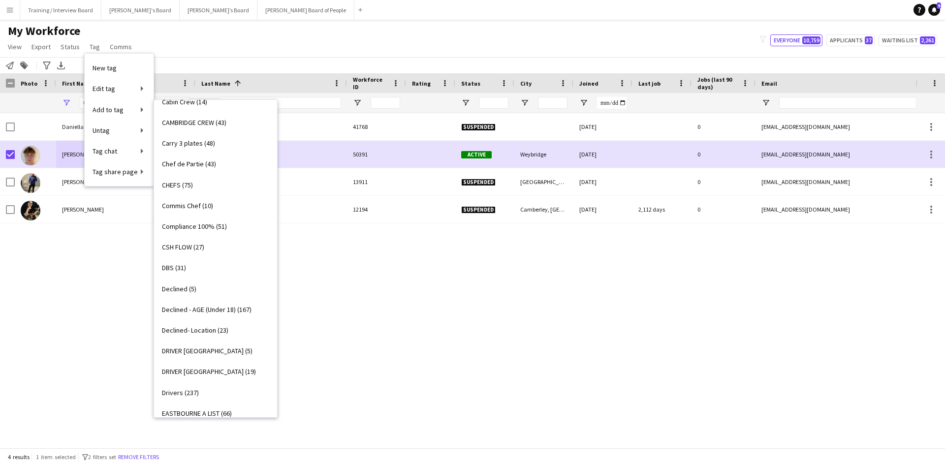
scroll to position [197, 0]
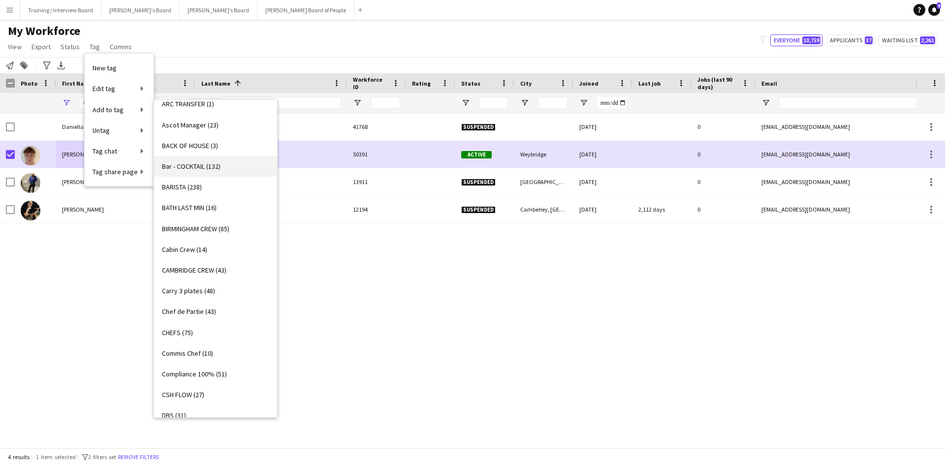
click at [195, 167] on span "Bar - COCKTAIL (132)" at bounding box center [191, 166] width 59 height 9
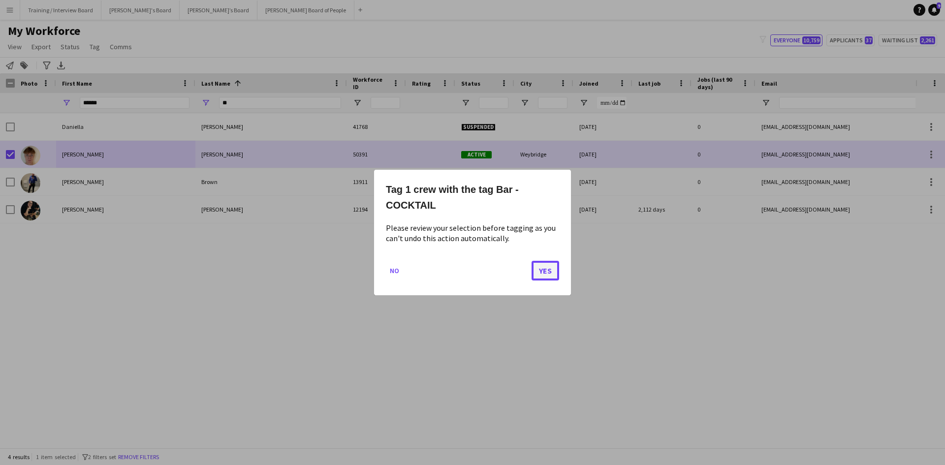
click at [544, 274] on button "Yes" at bounding box center [546, 271] width 28 height 20
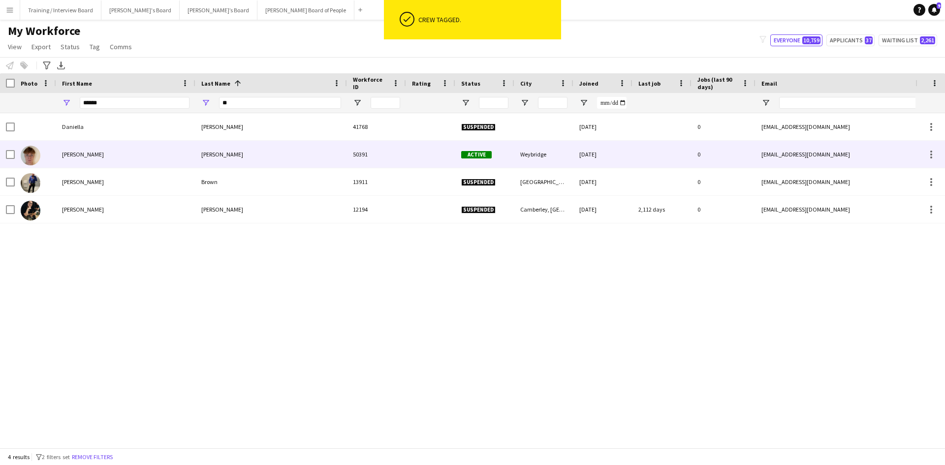
click at [295, 156] on div "Briody" at bounding box center [271, 154] width 152 height 27
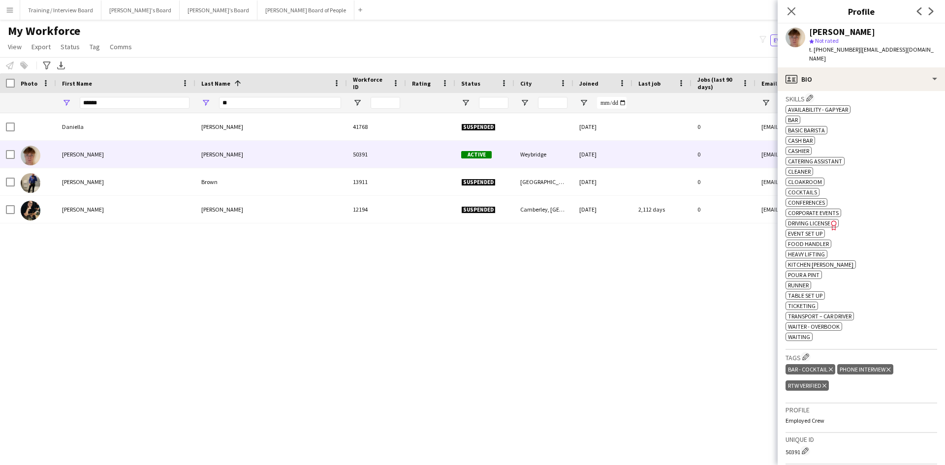
scroll to position [394, 0]
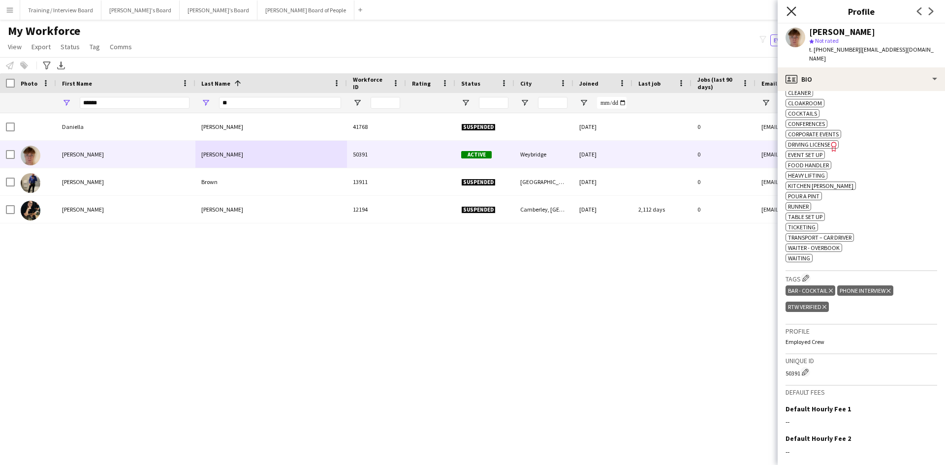
click at [789, 12] on icon "Close pop-in" at bounding box center [791, 10] width 9 height 9
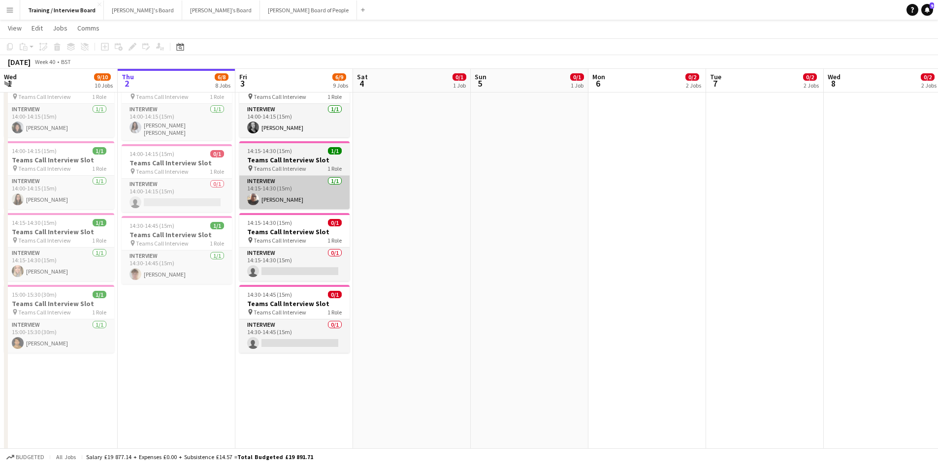
scroll to position [443, 0]
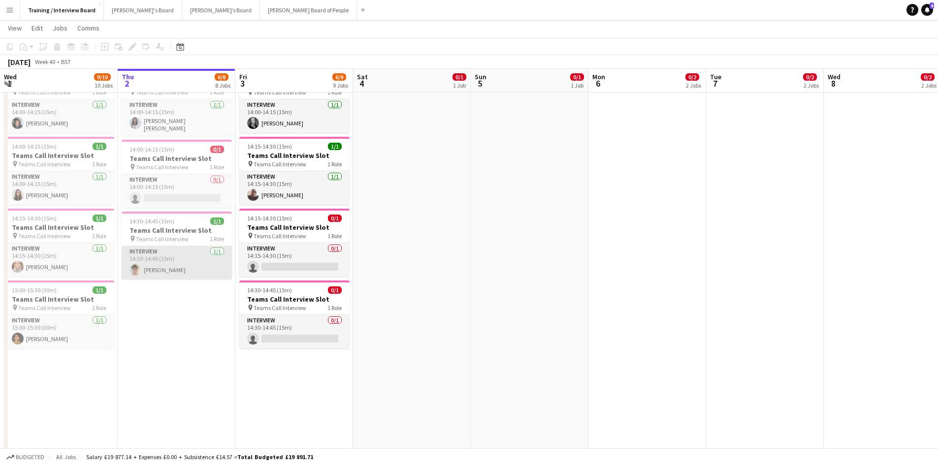
click at [169, 269] on app-card-role "Interview 1/1 14:30-14:45 (15m) Daniel Briody" at bounding box center [177, 262] width 110 height 33
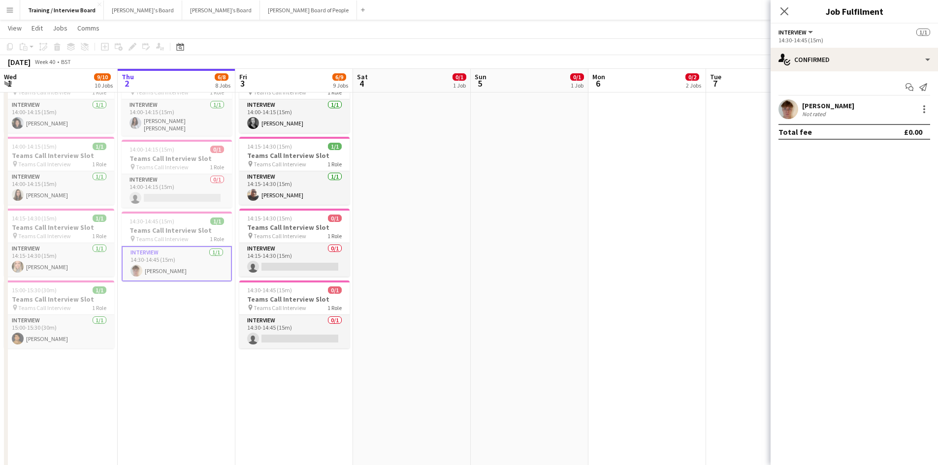
click at [813, 107] on div "[PERSON_NAME]" at bounding box center [828, 105] width 52 height 9
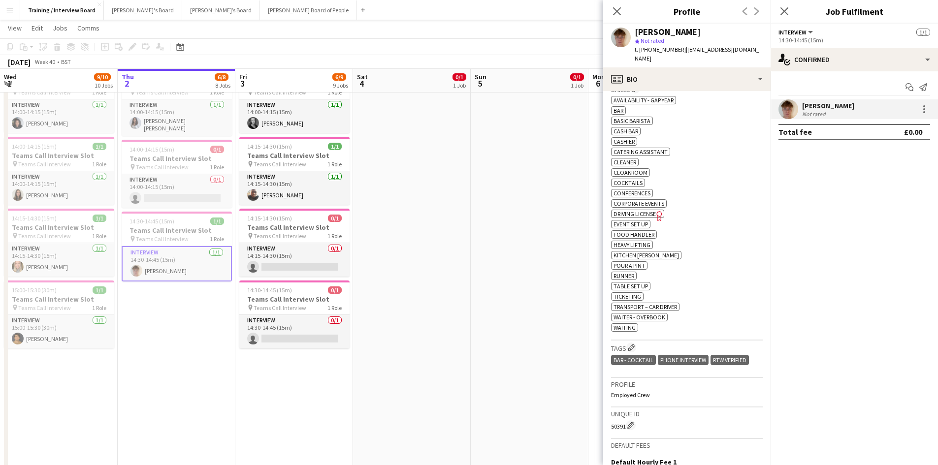
scroll to position [345, 0]
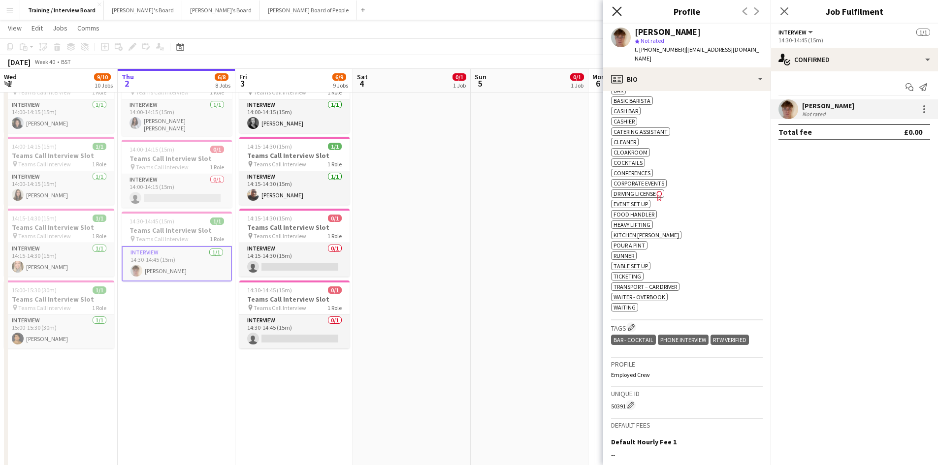
click at [616, 14] on icon "Close pop-in" at bounding box center [616, 10] width 9 height 9
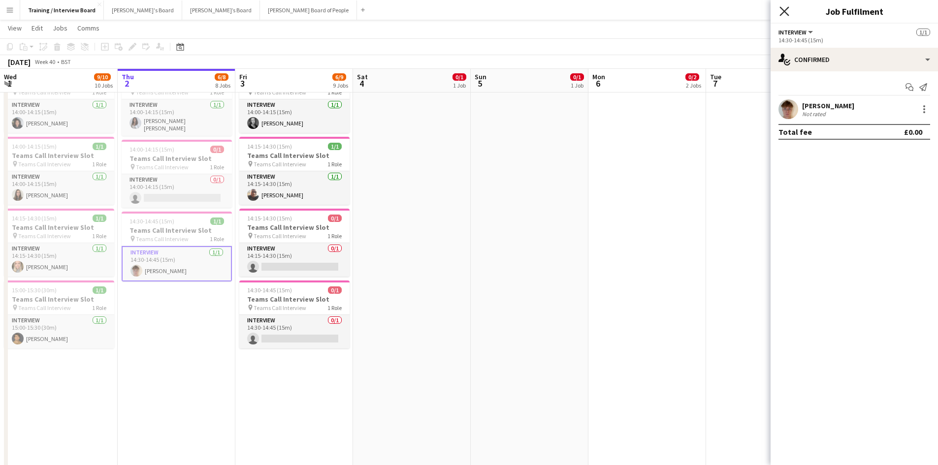
click at [782, 10] on icon "Close pop-in" at bounding box center [783, 10] width 9 height 9
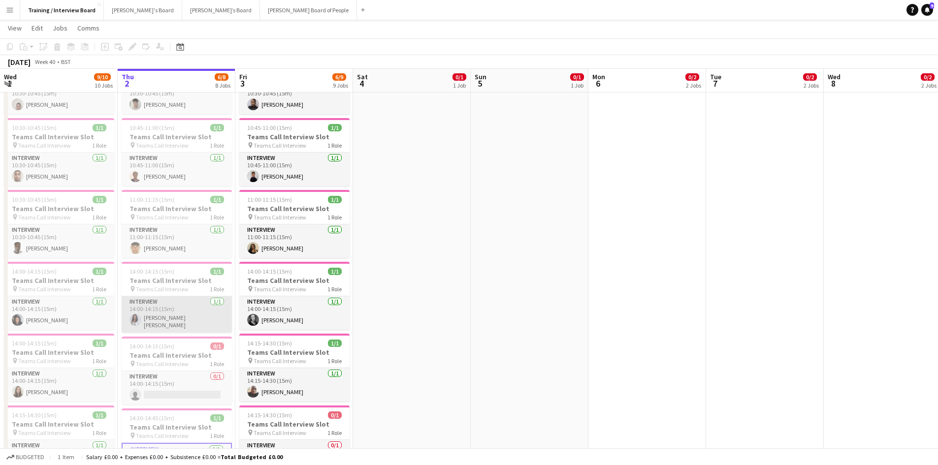
scroll to position [0, 234]
click at [163, 317] on app-card-role "Interview 1/1 14:00-14:15 (15m) Nishika Subhash" at bounding box center [178, 314] width 110 height 36
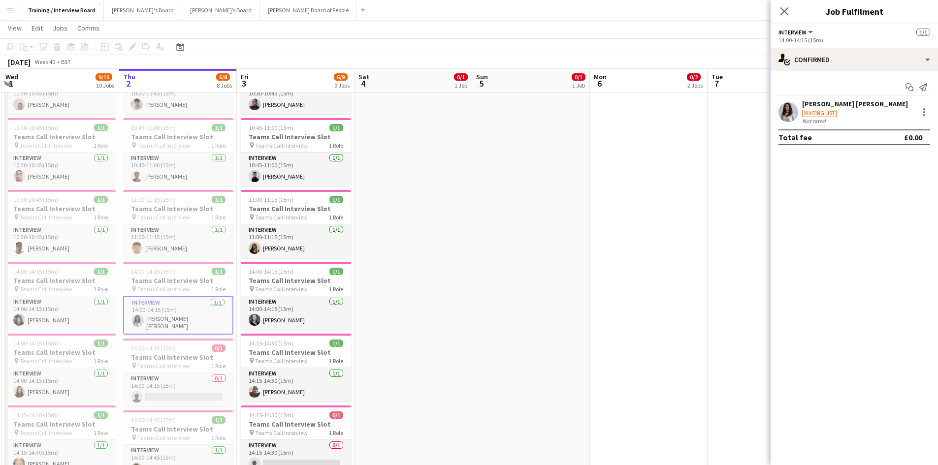
click at [808, 102] on div "[PERSON_NAME] [PERSON_NAME]" at bounding box center [855, 103] width 106 height 9
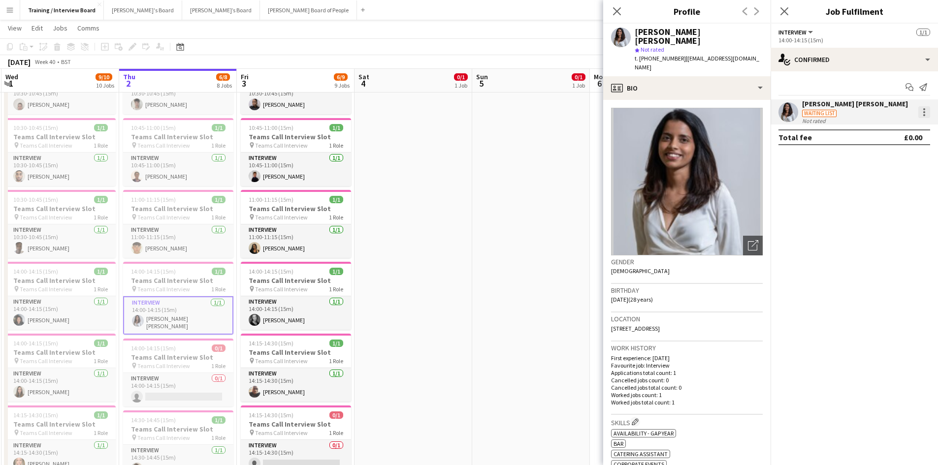
click at [926, 107] on div at bounding box center [924, 112] width 12 height 12
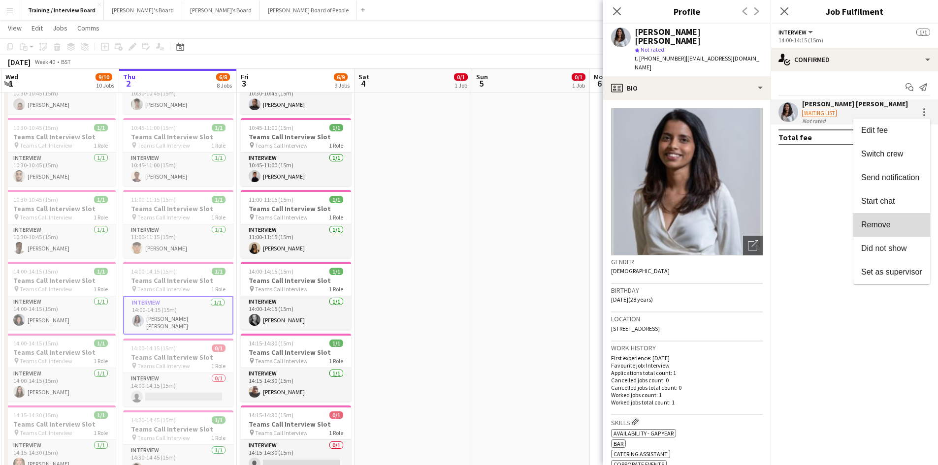
click at [892, 227] on span "Remove" at bounding box center [891, 225] width 61 height 9
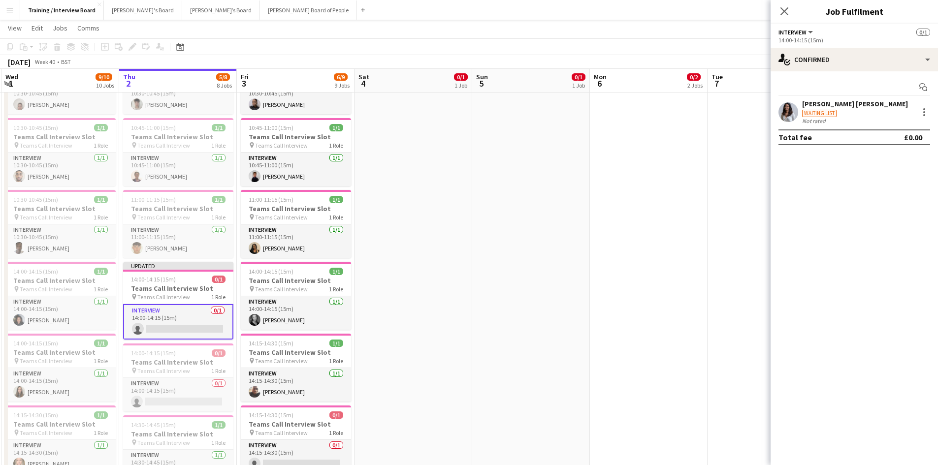
click at [822, 106] on div "[PERSON_NAME] [PERSON_NAME]" at bounding box center [855, 103] width 106 height 9
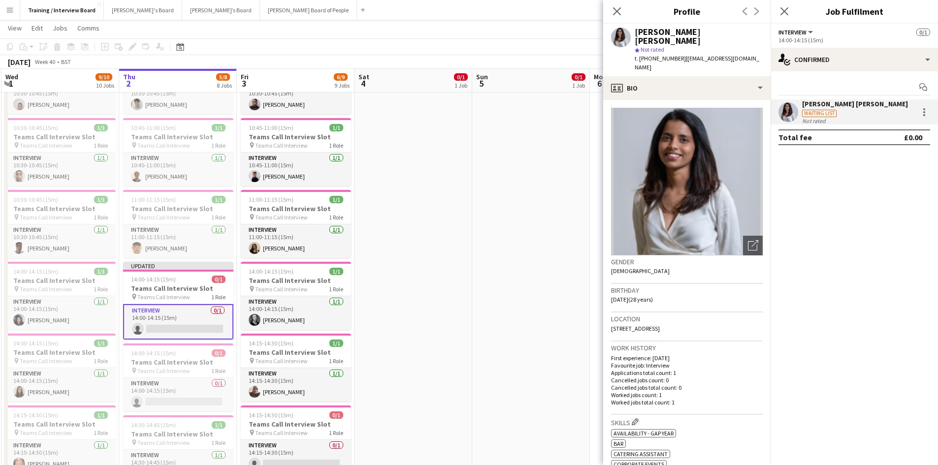
drag, startPoint x: 680, startPoint y: 48, endPoint x: 743, endPoint y: 51, distance: 63.1
click at [743, 51] on div "Nishika Subhash star Not rated t. +447460558121 | nishika1996@gmail.com" at bounding box center [686, 50] width 167 height 53
drag, startPoint x: 681, startPoint y: 50, endPoint x: 742, endPoint y: 50, distance: 61.5
click at [742, 50] on div "Nishika Subhash star Not rated t. +447460558121 | nishika1996@gmail.com" at bounding box center [686, 50] width 167 height 53
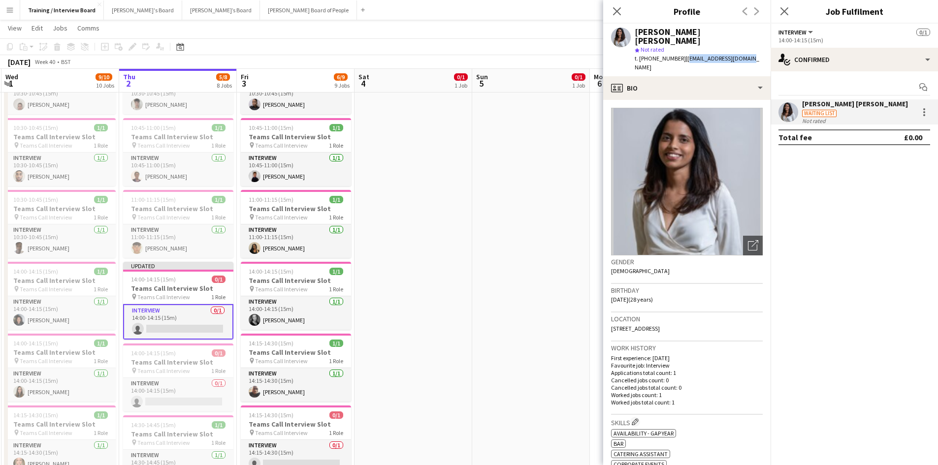
copy span "nishika1996@gmail.com"
click at [756, 29] on app-profile-header "Nishika Subhash star Not rated t. +447460558121 | nishika1996@gmail.com" at bounding box center [686, 50] width 167 height 53
click at [921, 111] on div at bounding box center [924, 112] width 12 height 12
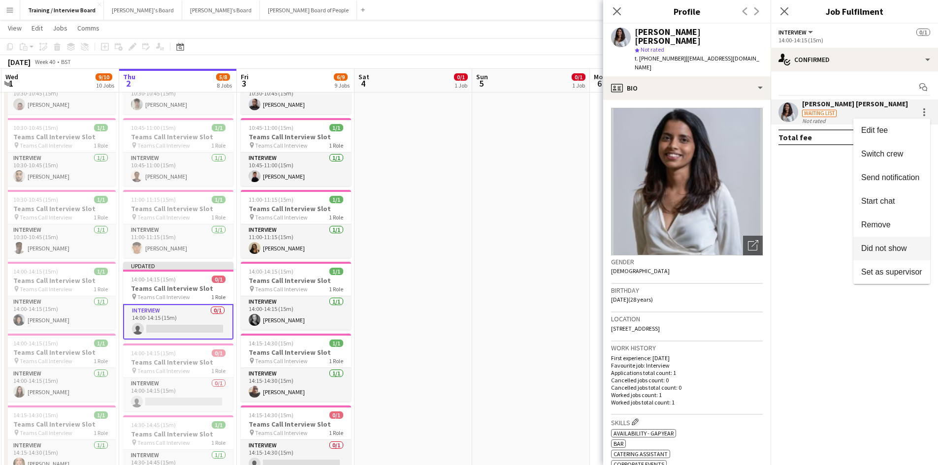
click at [908, 243] on button "Did not show" at bounding box center [891, 249] width 77 height 24
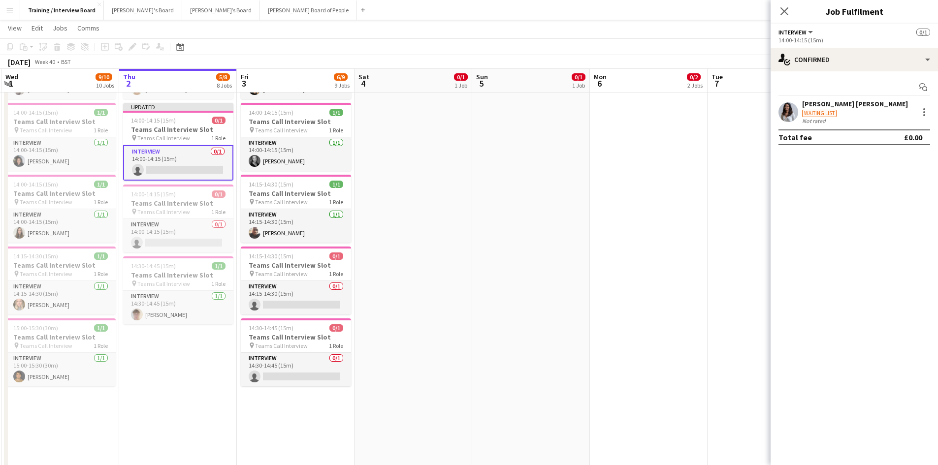
scroll to position [443, 0]
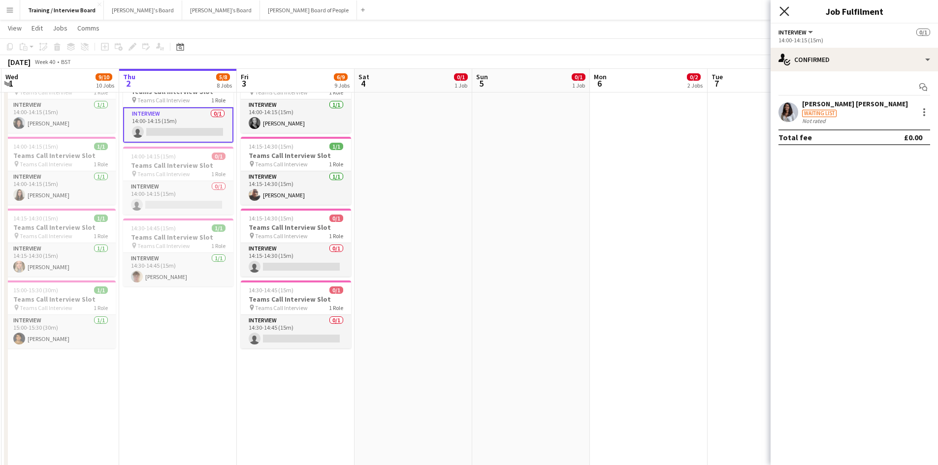
click at [787, 9] on icon at bounding box center [783, 10] width 9 height 9
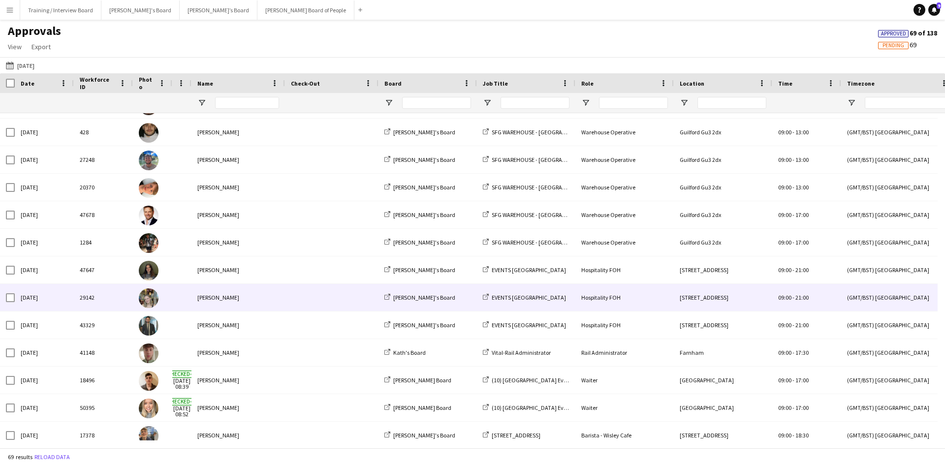
scroll to position [837, 0]
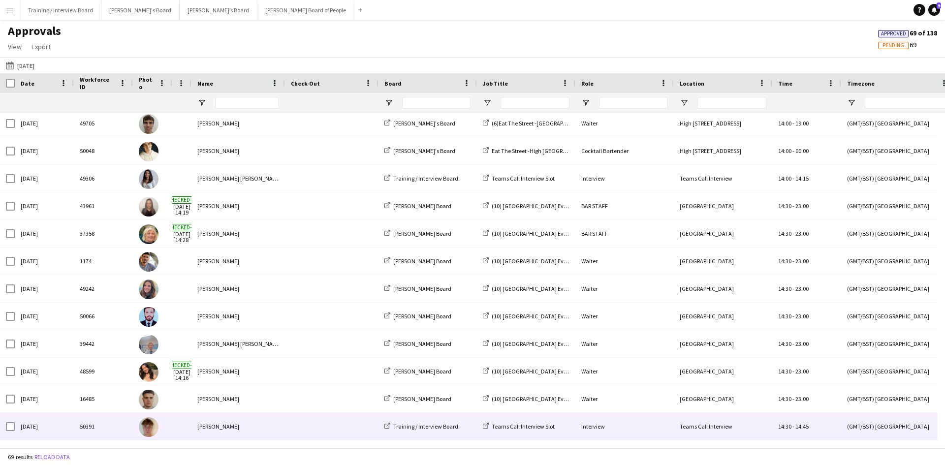
click at [210, 423] on div "[PERSON_NAME]" at bounding box center [238, 426] width 94 height 27
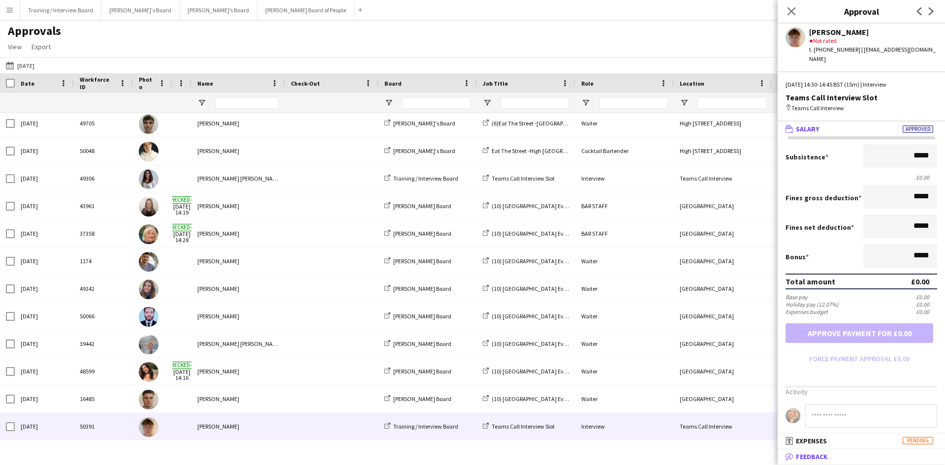
click at [810, 450] on mat-expansion-panel-header "bubble-pencil Feedback" at bounding box center [861, 456] width 167 height 15
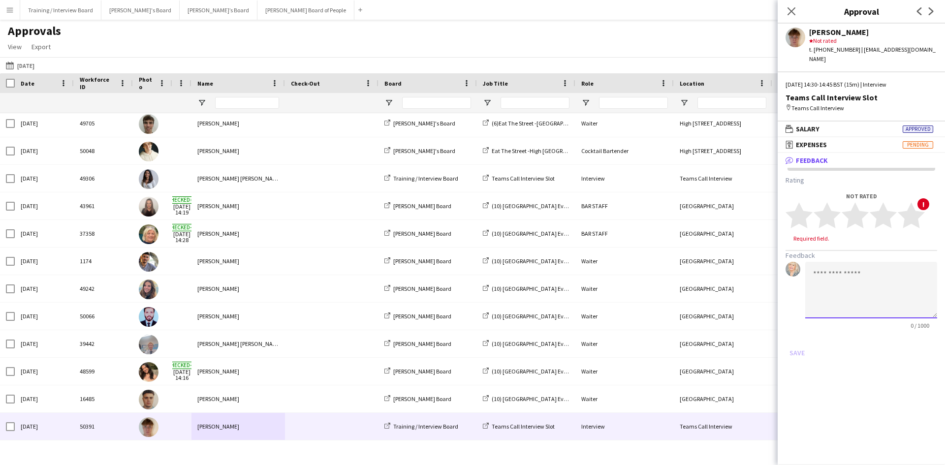
click at [826, 263] on textarea at bounding box center [871, 290] width 132 height 57
click at [851, 284] on textarea "**********" at bounding box center [871, 290] width 132 height 57
click at [848, 285] on textarea "**********" at bounding box center [871, 290] width 132 height 57
click at [826, 294] on textarea "**********" at bounding box center [871, 290] width 132 height 57
click at [896, 295] on textarea "**********" at bounding box center [871, 290] width 132 height 57
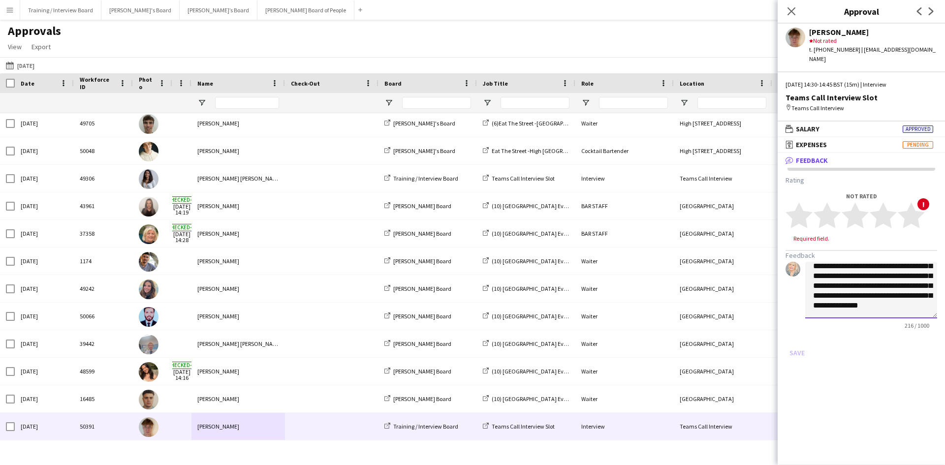
scroll to position [31, 0]
click at [826, 273] on textarea "**********" at bounding box center [871, 290] width 132 height 57
click at [919, 295] on textarea "**********" at bounding box center [871, 290] width 132 height 57
type textarea "**********"
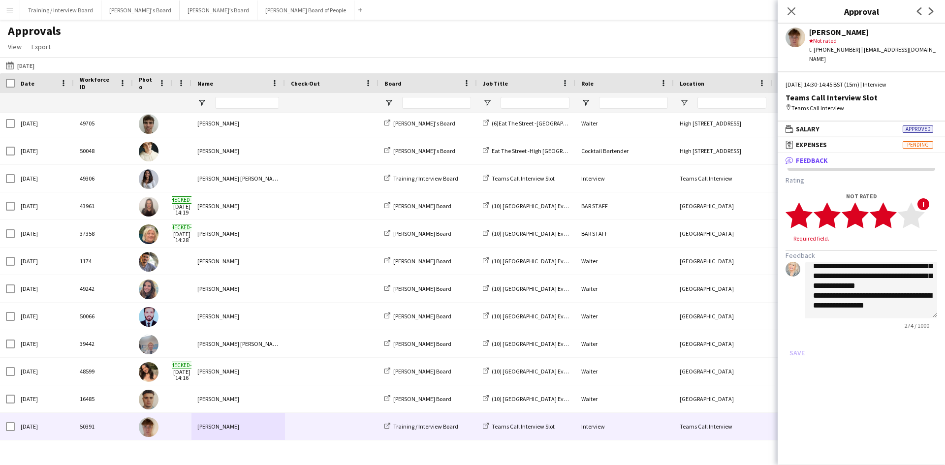
click at [891, 210] on icon "star" at bounding box center [883, 215] width 27 height 27
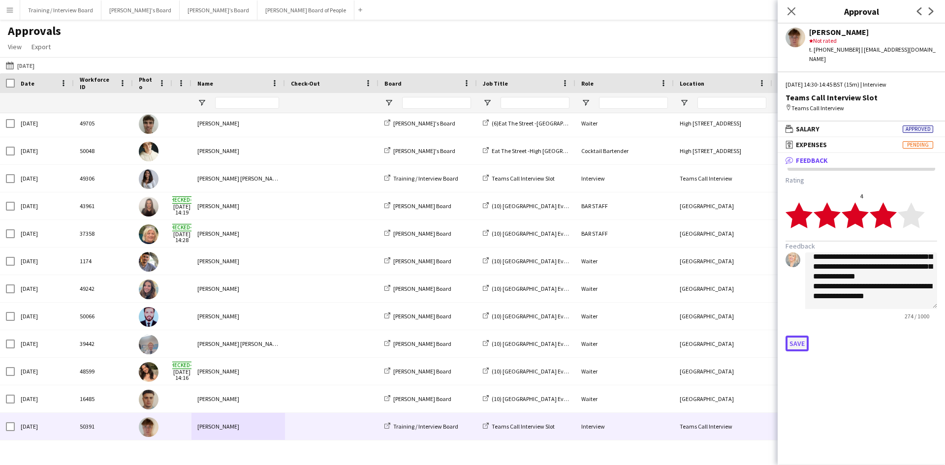
click at [797, 336] on button "Save" at bounding box center [797, 344] width 23 height 16
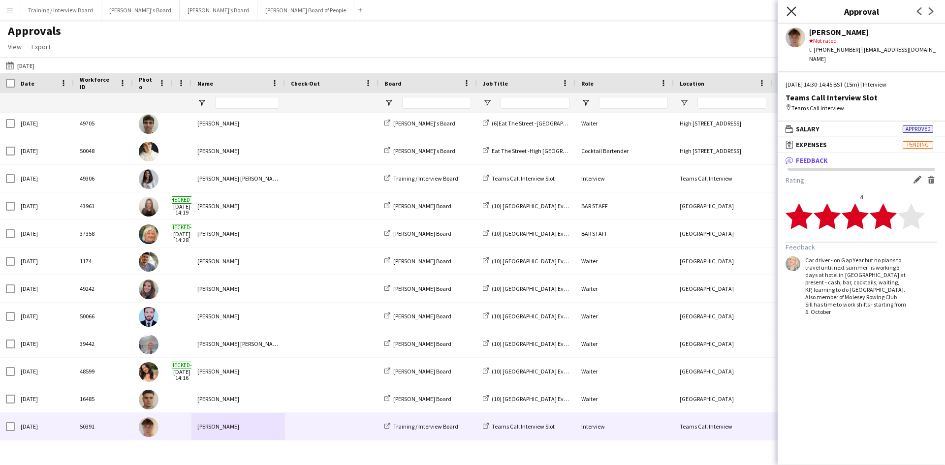
click at [793, 11] on icon "Close pop-in" at bounding box center [791, 10] width 9 height 9
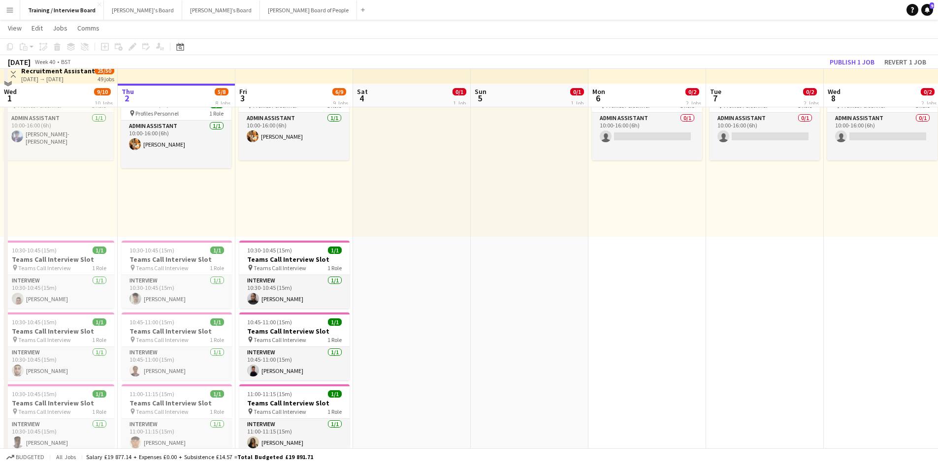
scroll to position [49, 0]
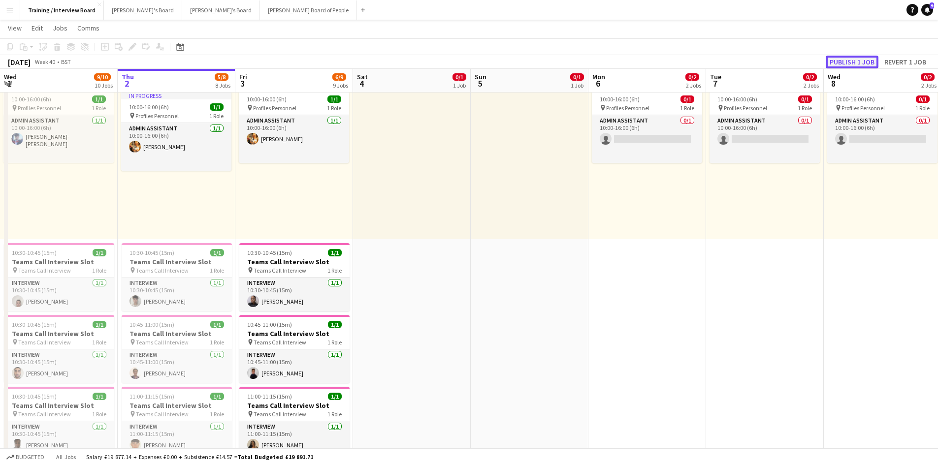
click at [839, 66] on button "Publish 1 job" at bounding box center [851, 62] width 53 height 13
